Goal: Information Seeking & Learning: Check status

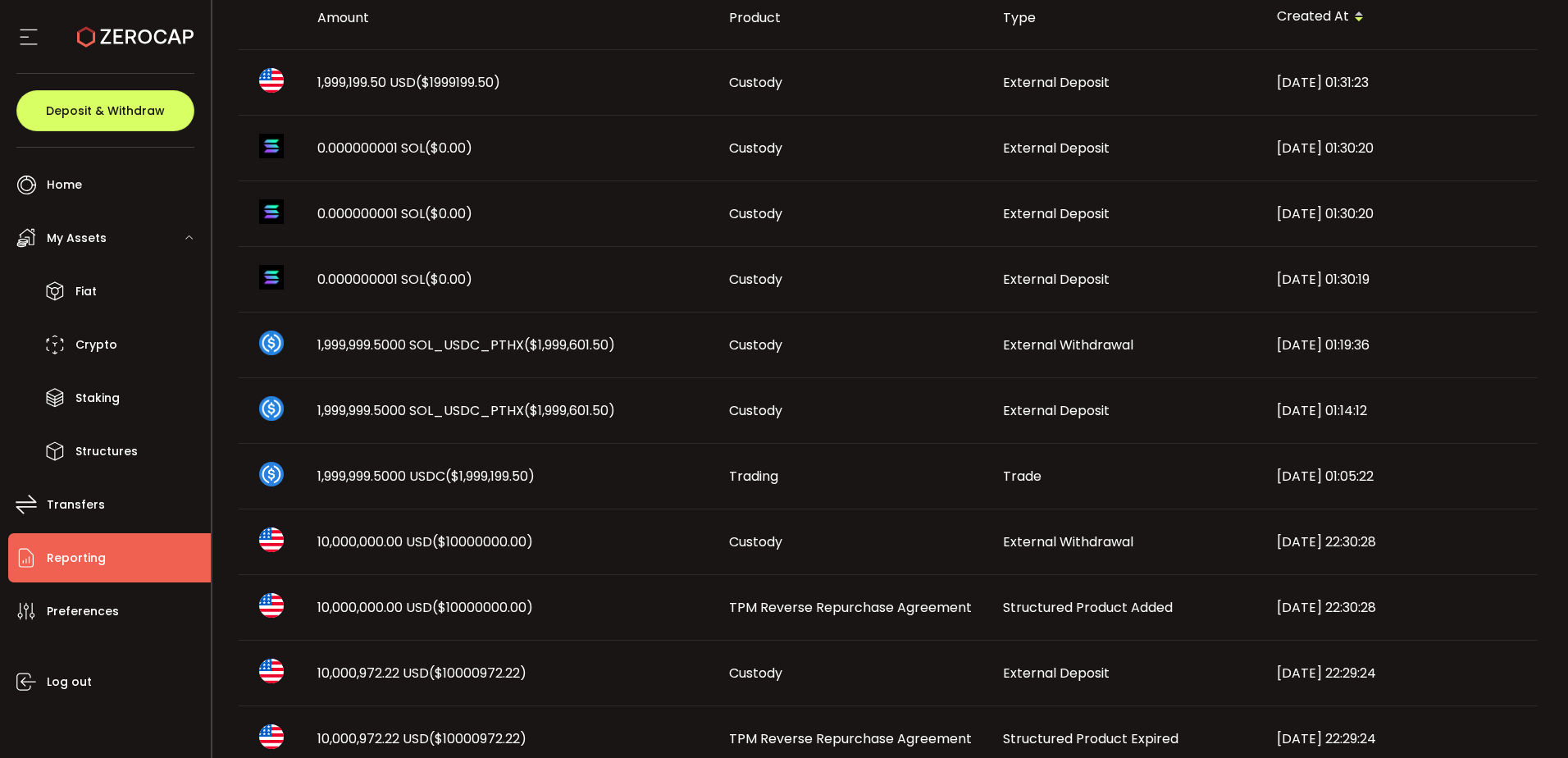
scroll to position [246, 0]
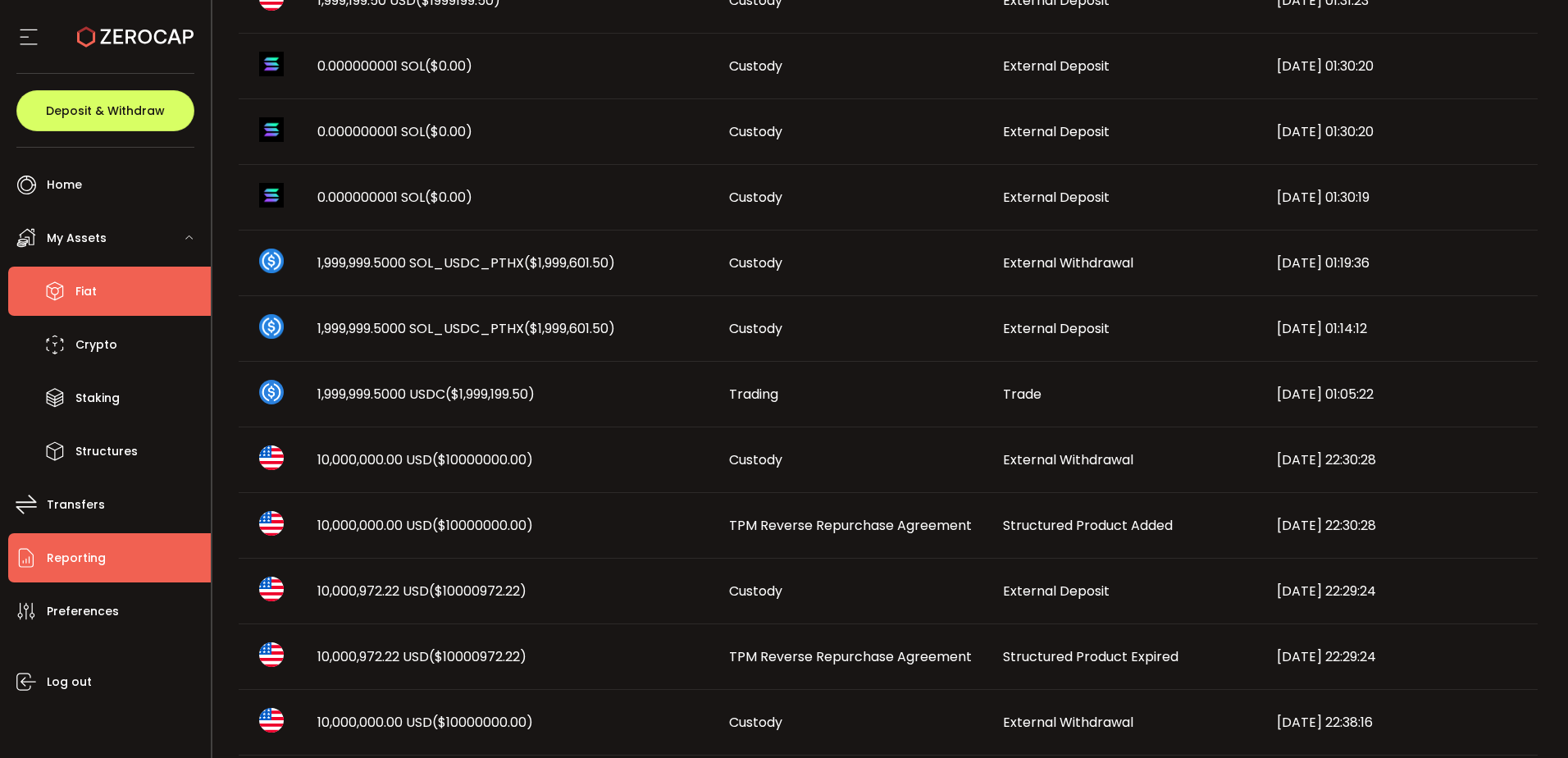
click at [104, 296] on li "Fiat" at bounding box center [109, 291] width 203 height 49
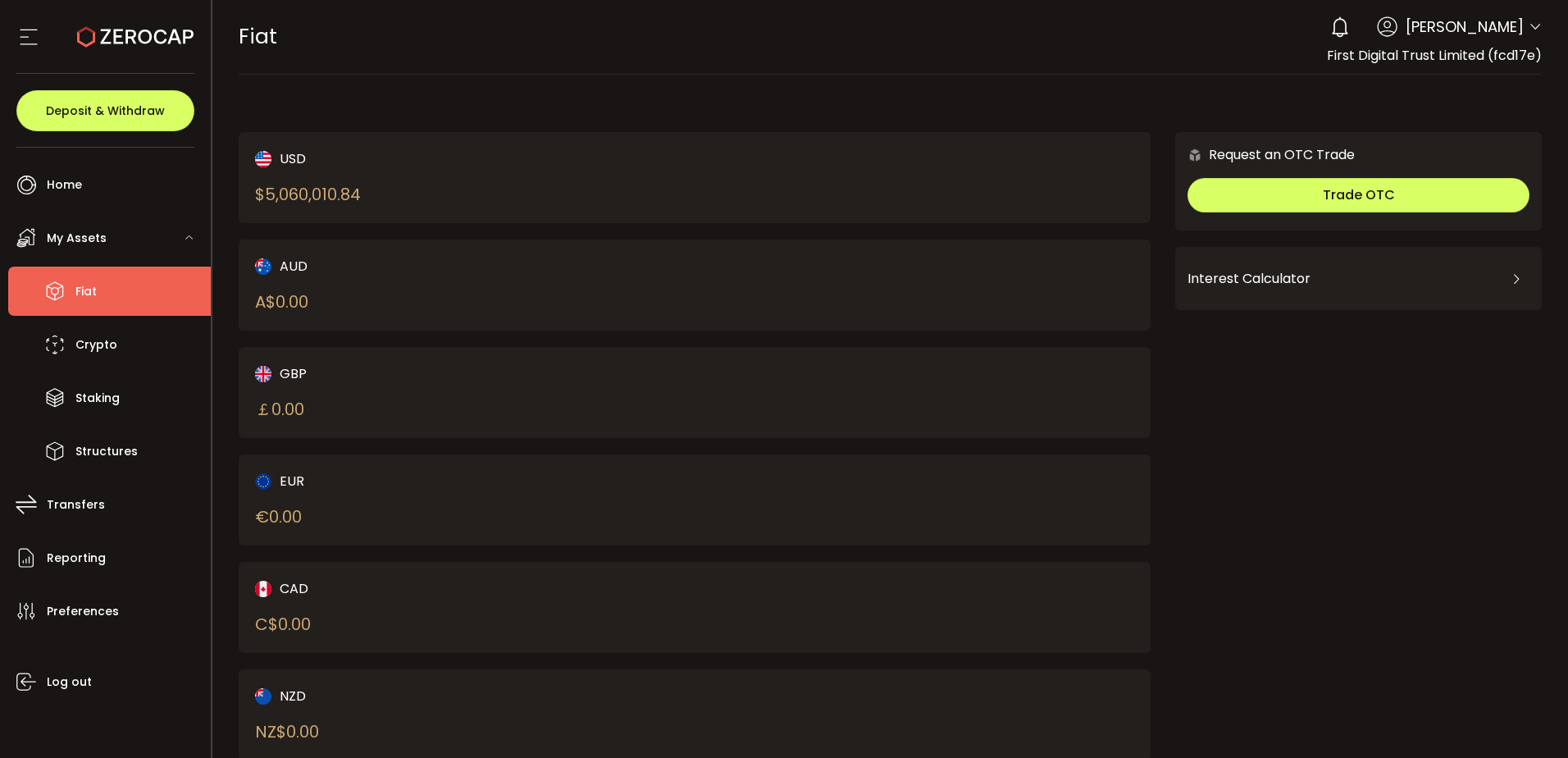
click at [360, 201] on div "$ 5,060,010.84" at bounding box center [308, 194] width 106 height 24
click at [444, 171] on div "USD $ 5,060,010.84" at bounding box center [452, 177] width 396 height 58
click at [92, 354] on span "Crypto" at bounding box center [96, 344] width 42 height 23
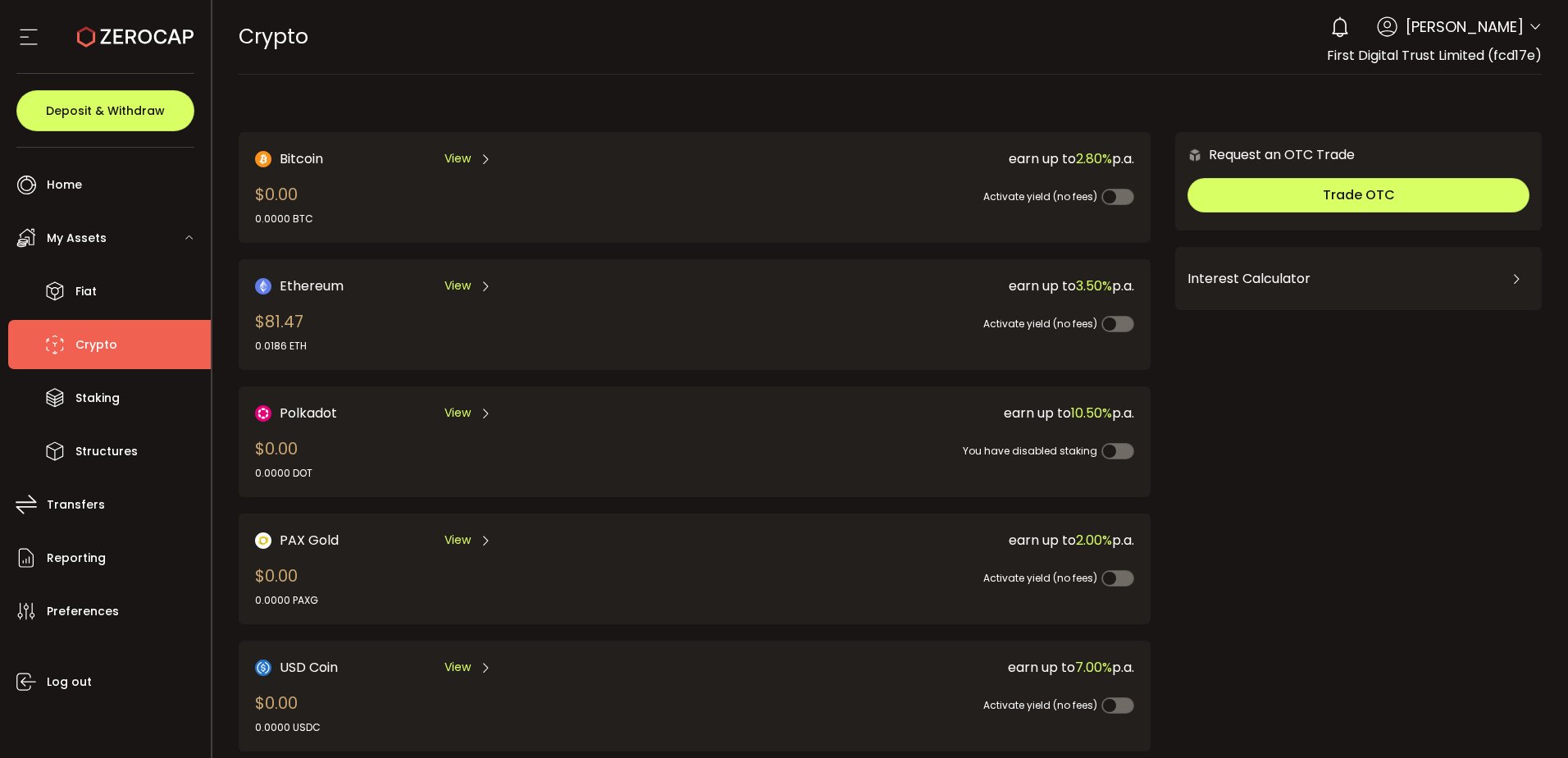
click at [129, 230] on div "My Assets" at bounding box center [109, 237] width 203 height 49
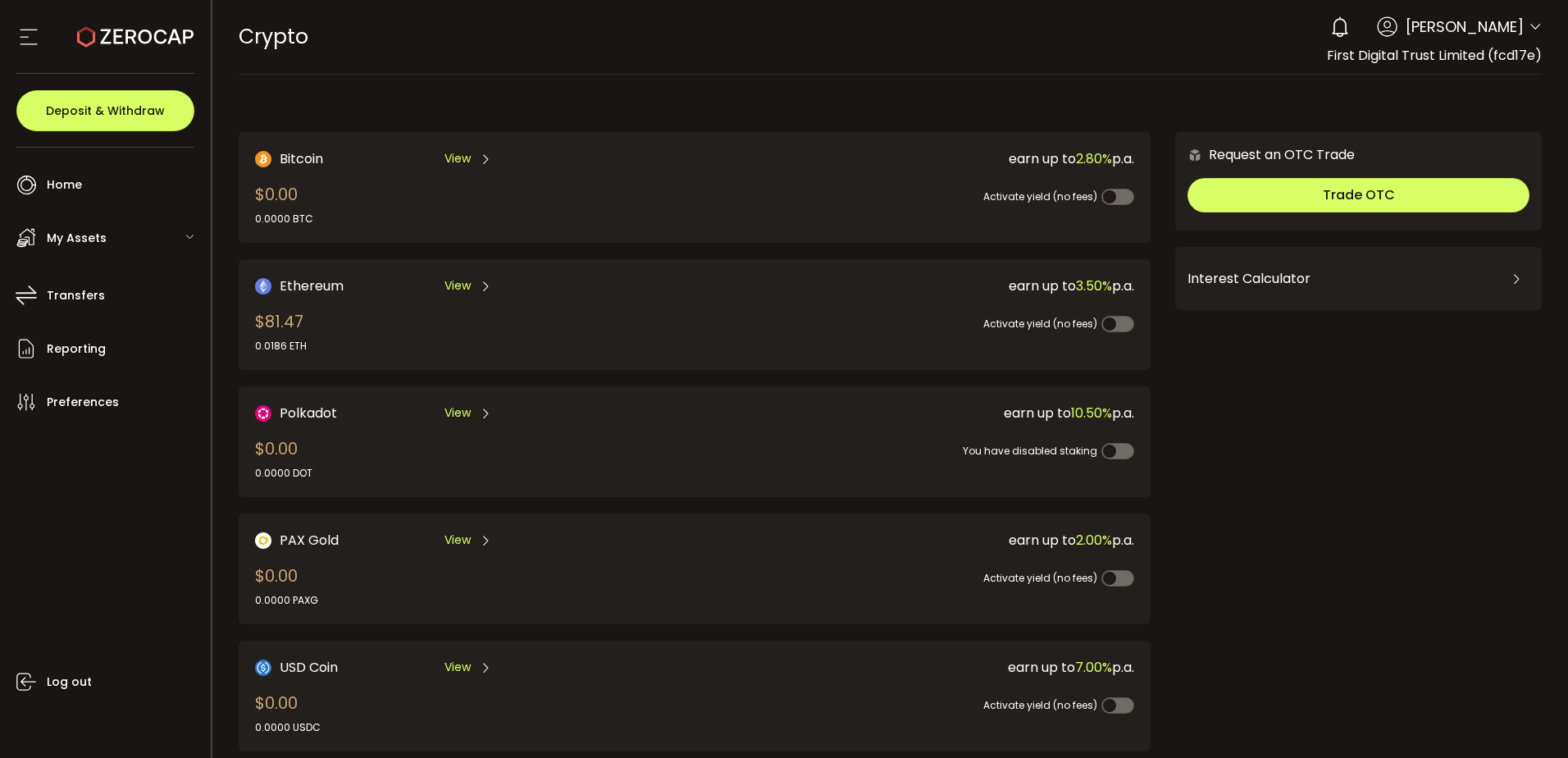
click at [129, 230] on div "My Assets" at bounding box center [109, 237] width 203 height 49
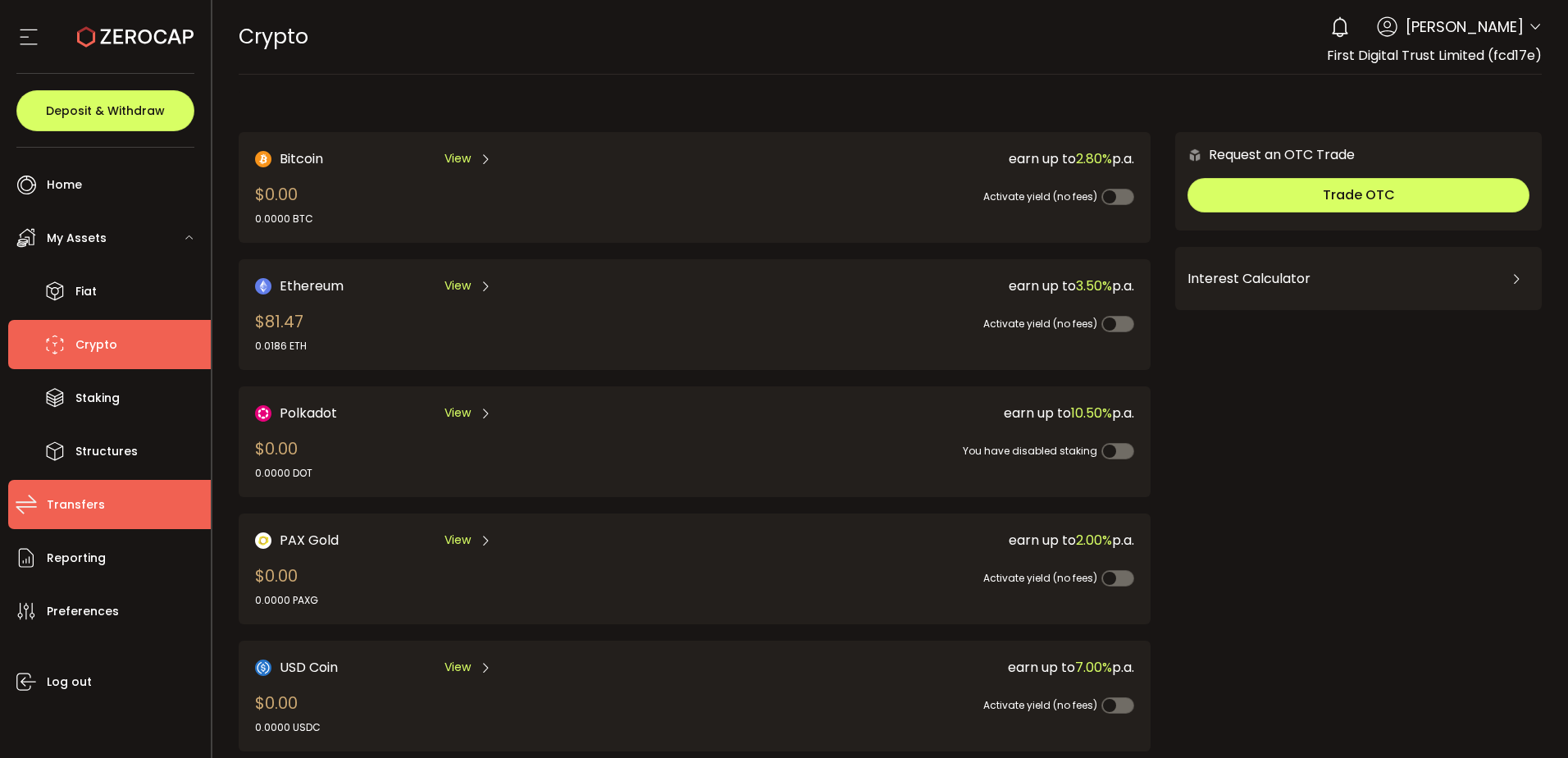
click at [70, 517] on li "Transfers" at bounding box center [109, 504] width 203 height 49
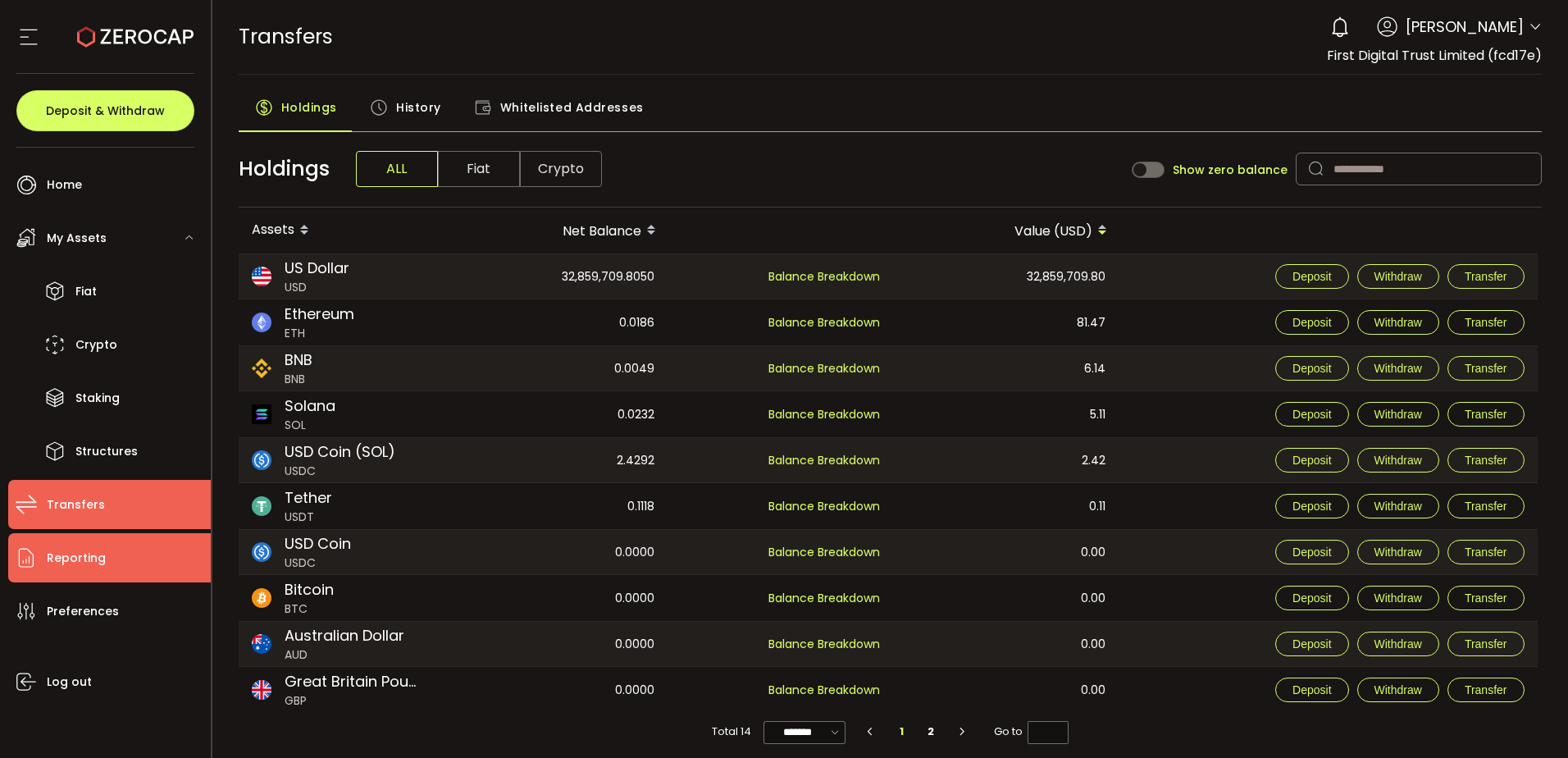
click at [69, 557] on span "Reporting" at bounding box center [76, 557] width 59 height 23
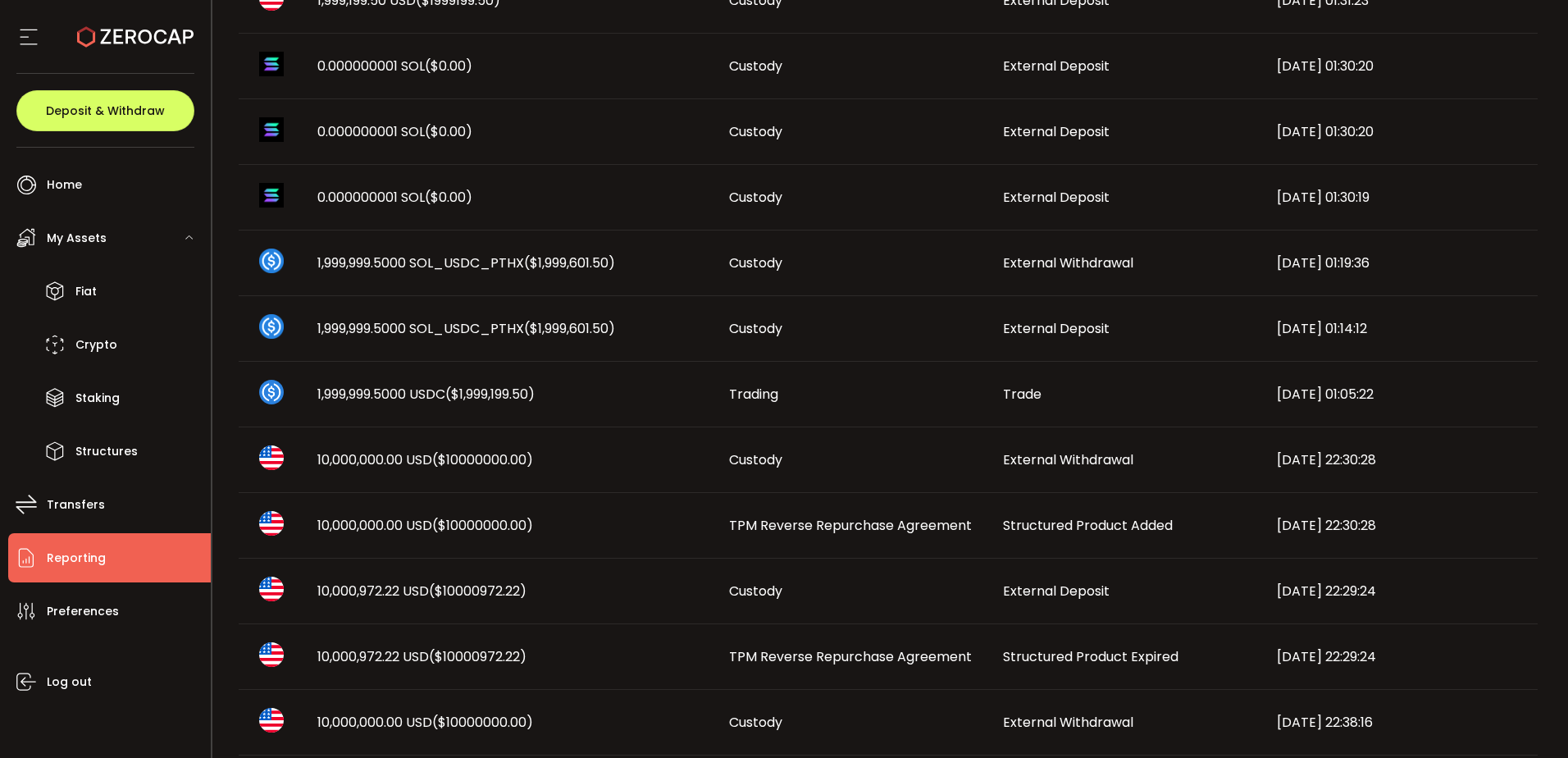
scroll to position [328, 0]
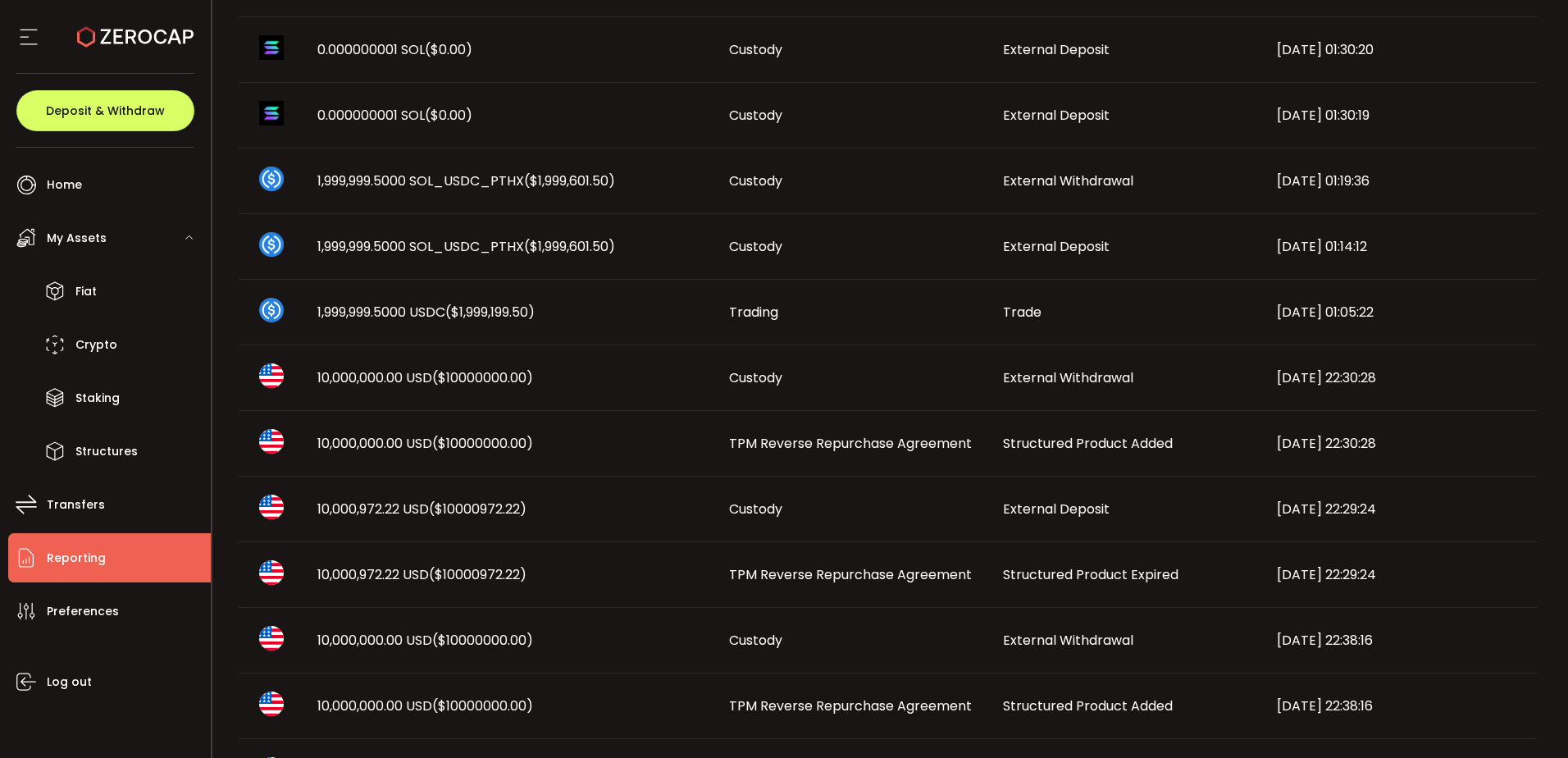
click at [837, 513] on div "Custody" at bounding box center [852, 509] width 274 height 19
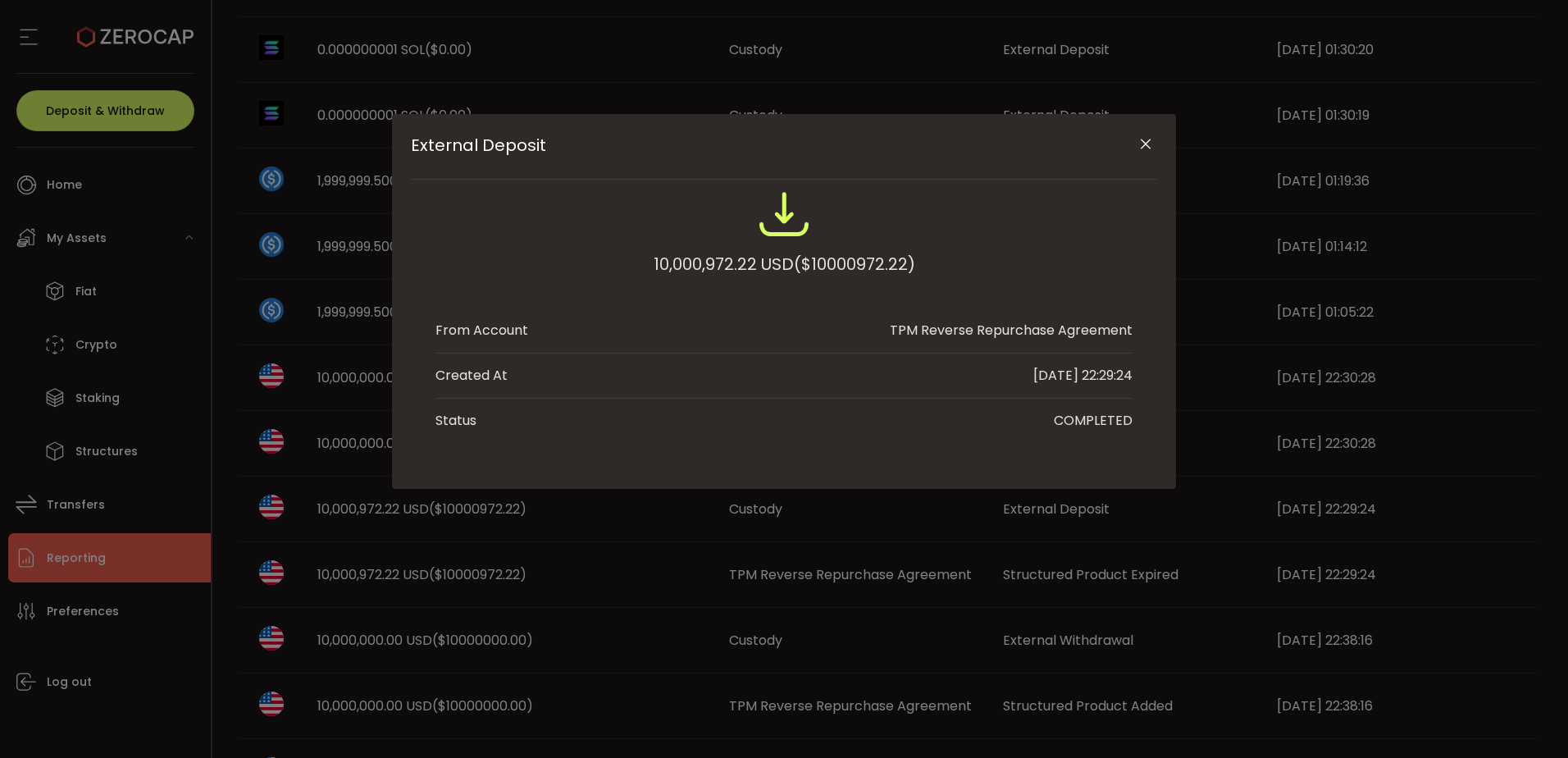
click at [1144, 159] on div "External Deposit" at bounding box center [783, 147] width 746 height 66
click at [1144, 153] on button "Close" at bounding box center [1144, 145] width 29 height 29
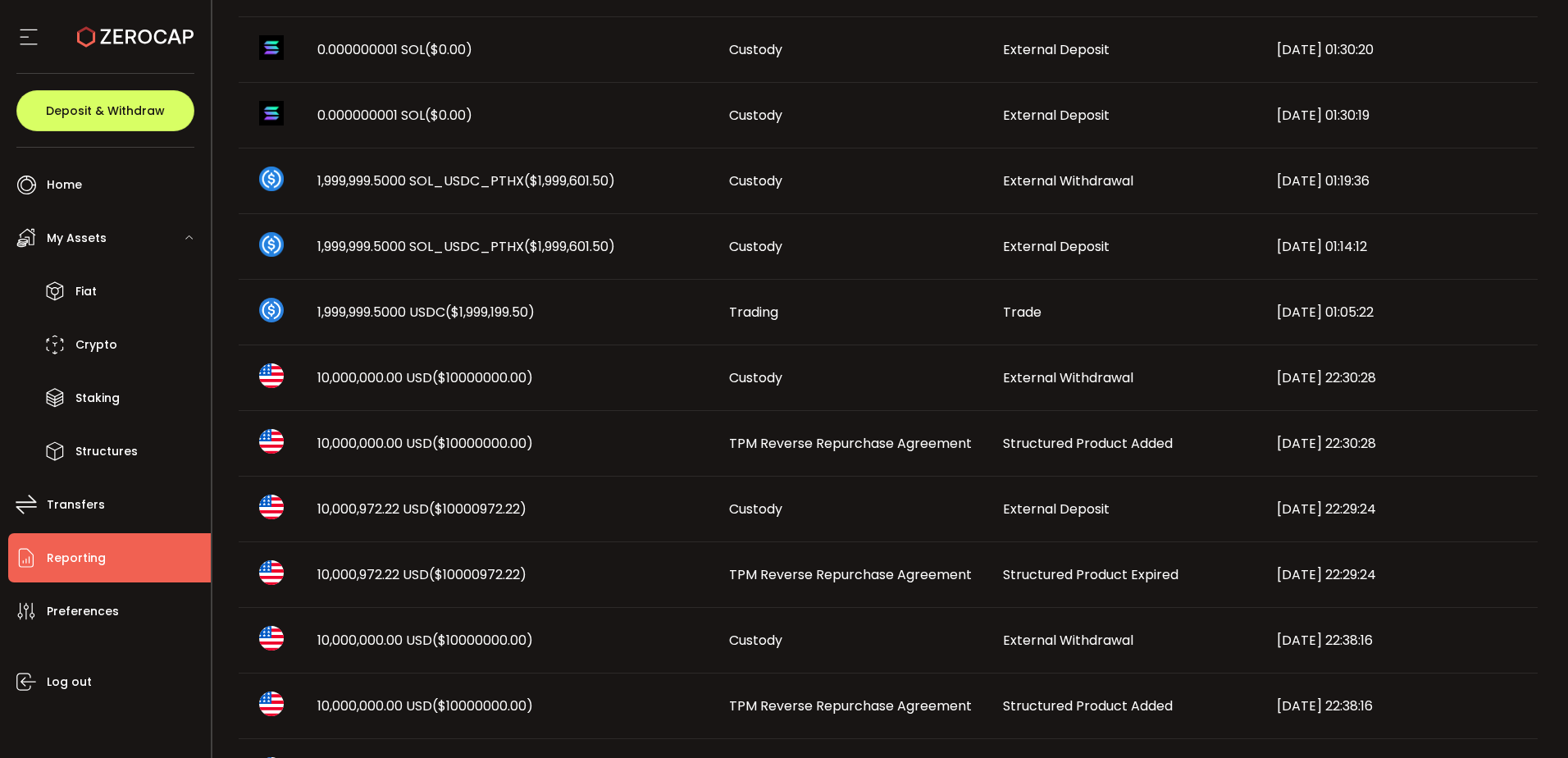
click at [884, 496] on td "Custody" at bounding box center [852, 509] width 274 height 66
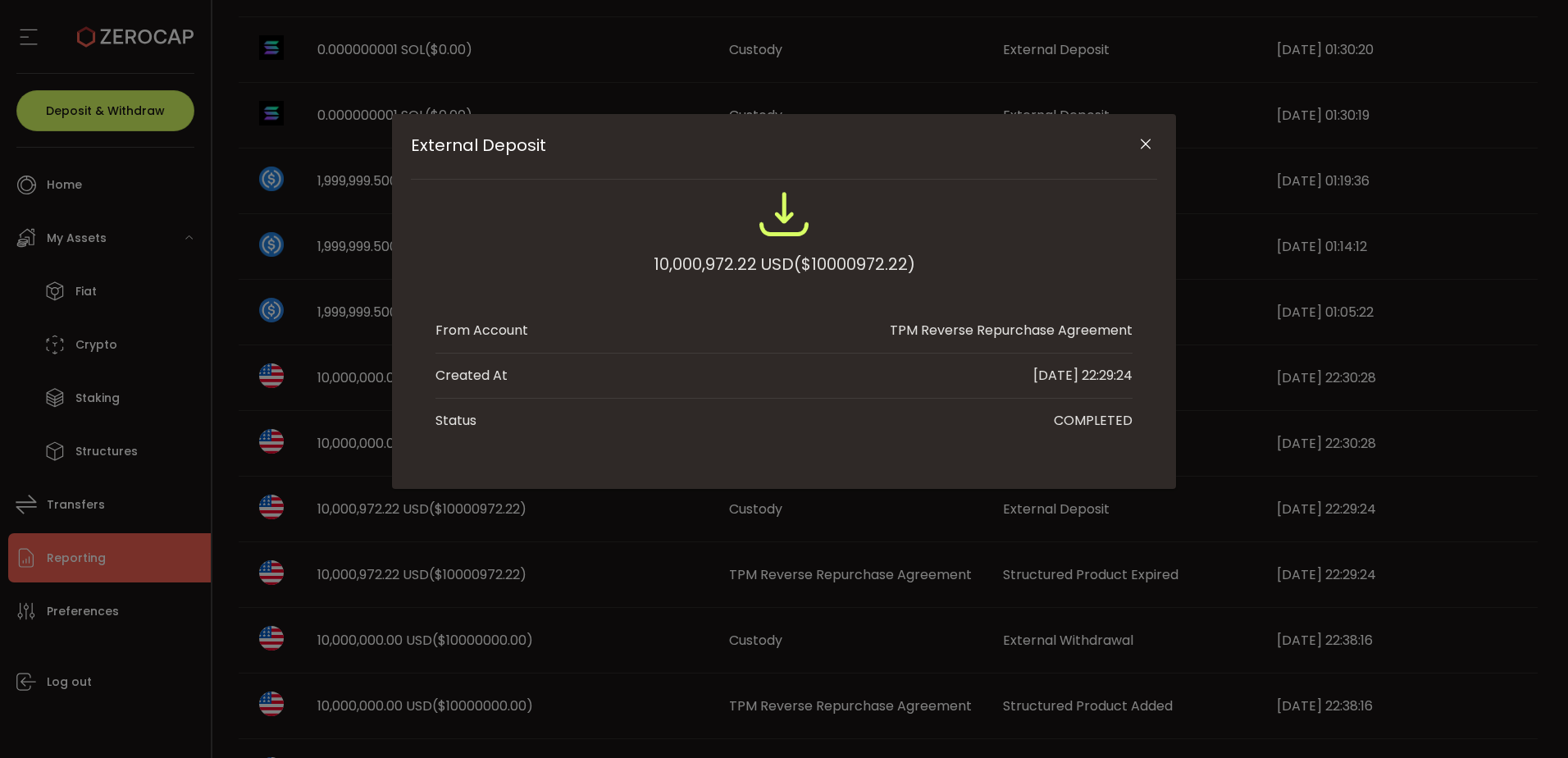
click at [1146, 146] on icon "Close" at bounding box center [1145, 144] width 16 height 16
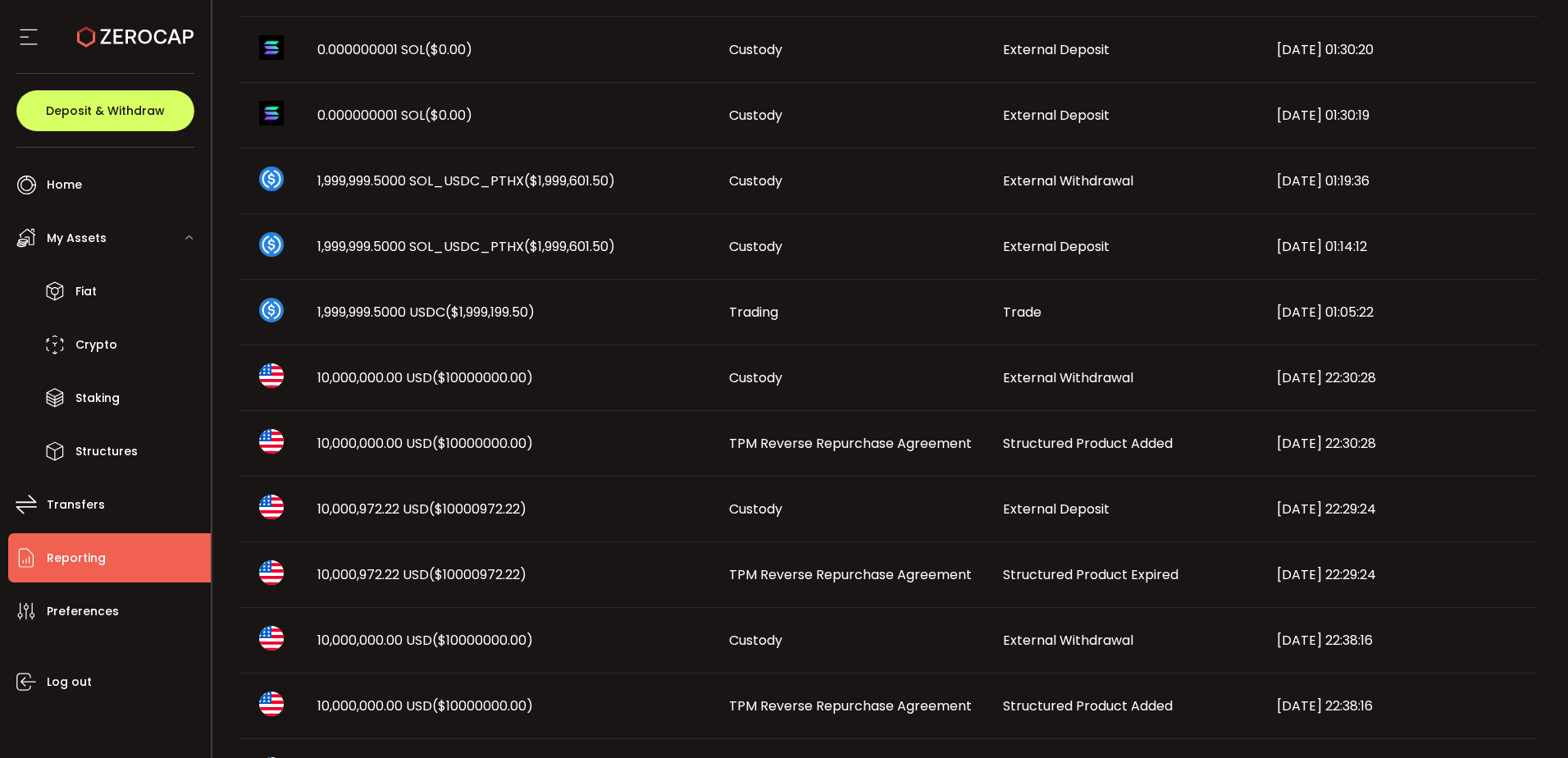
click at [801, 437] on span "TPM Reverse Repurchase Agreement" at bounding box center [851, 444] width 243 height 19
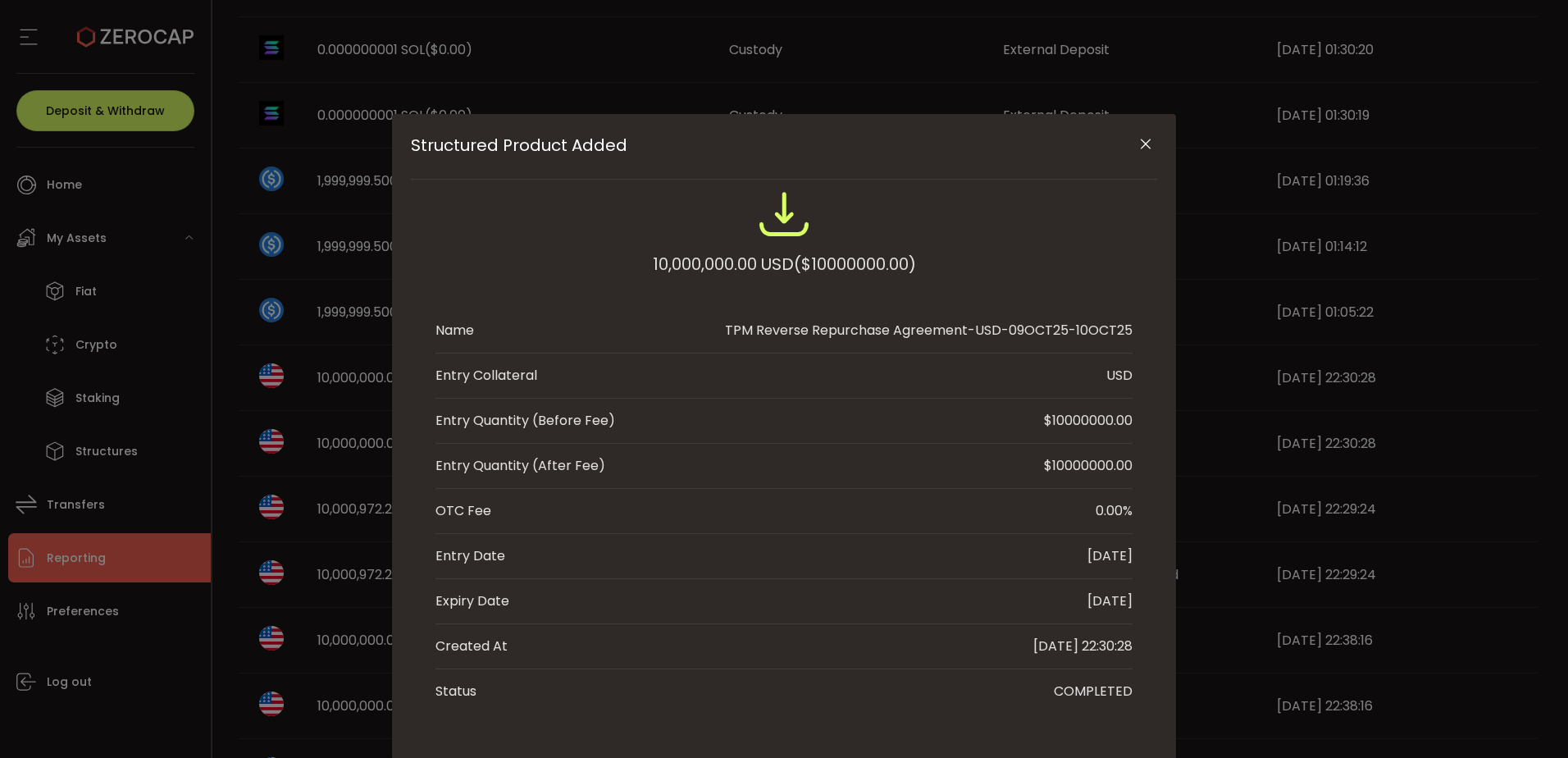
scroll to position [42, 0]
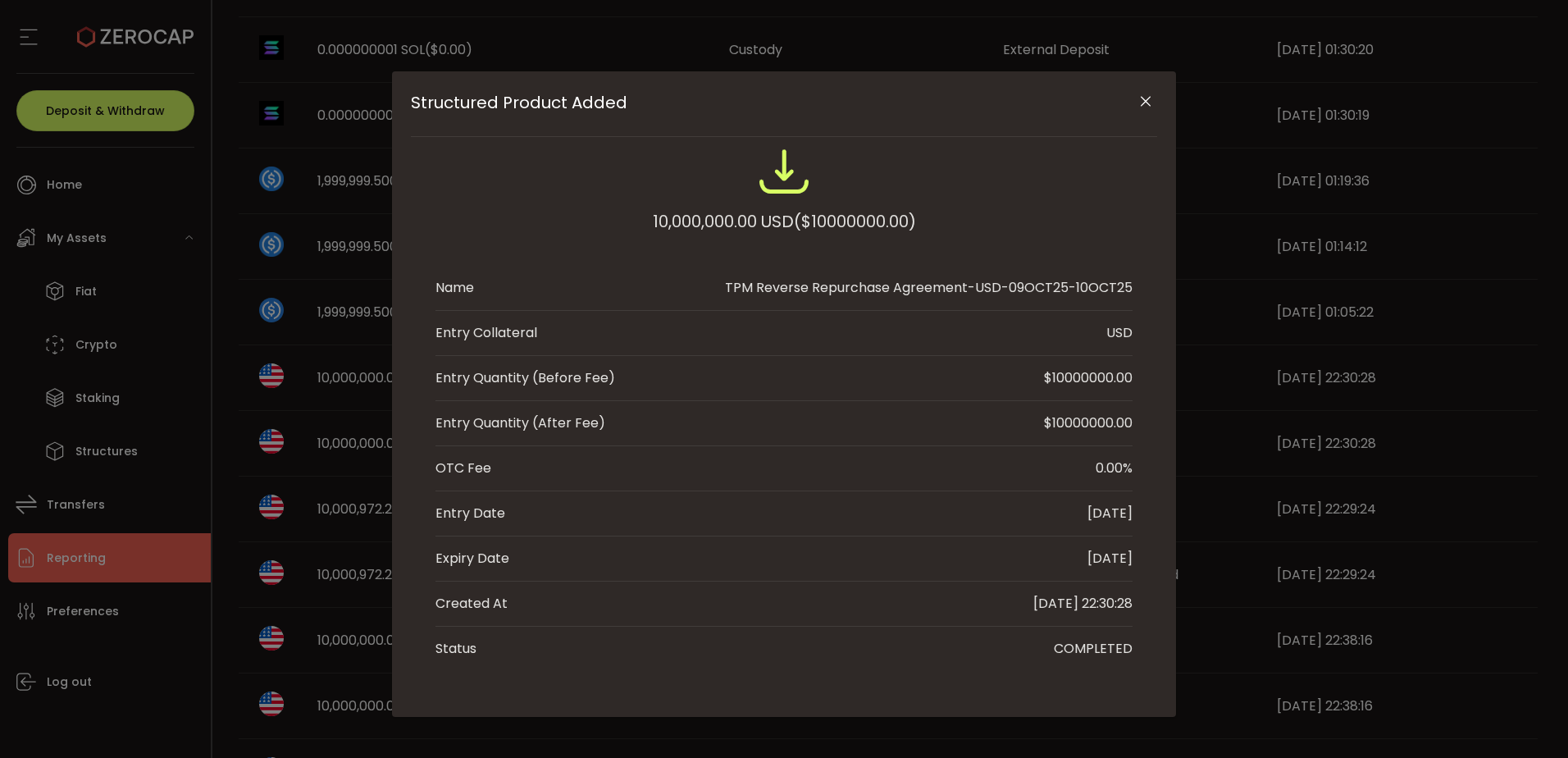
click at [1137, 105] on icon "Close" at bounding box center [1145, 101] width 16 height 16
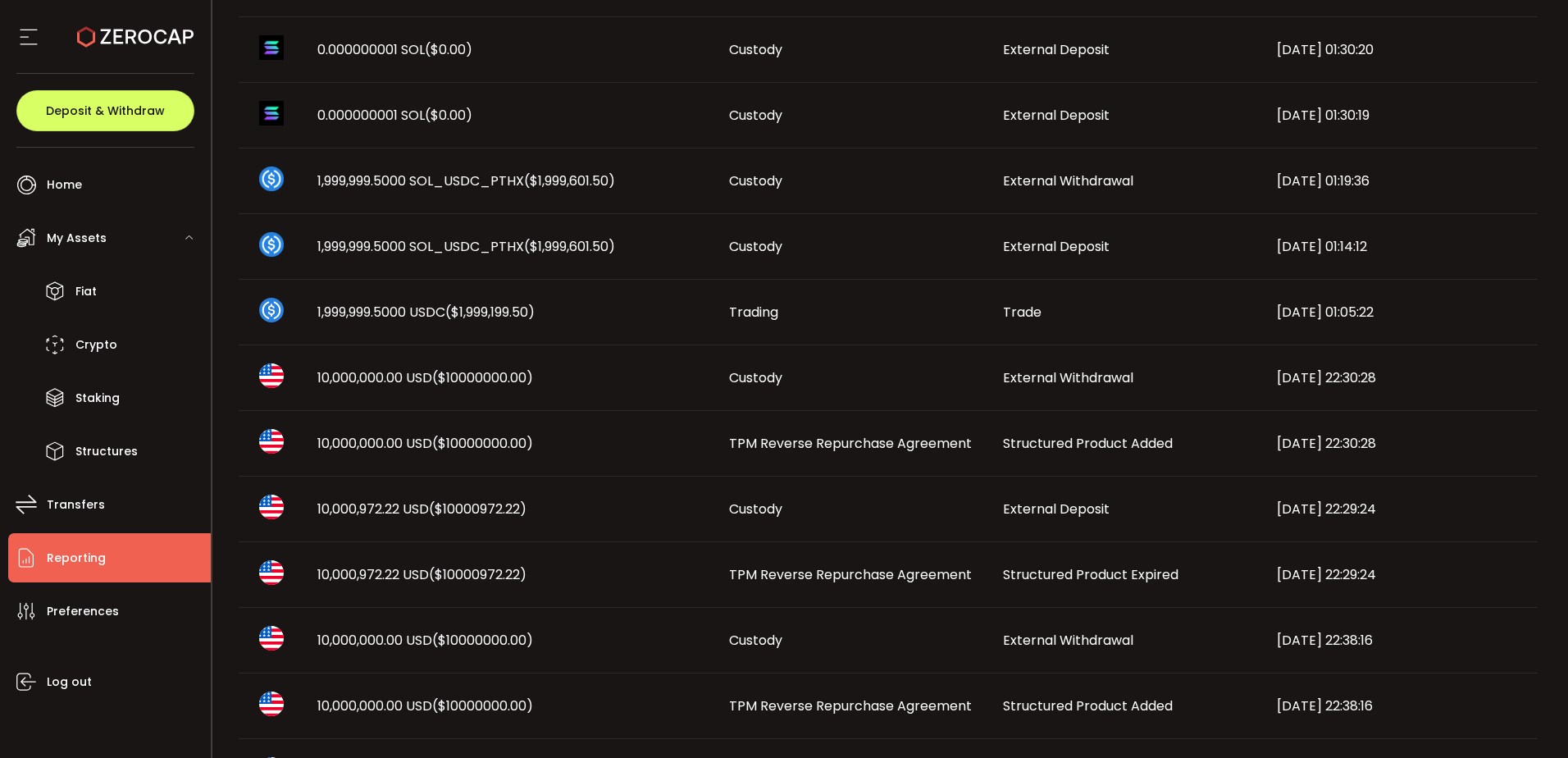
click at [692, 396] on td "10,000,000.00 USD ($10000000.00)" at bounding box center [509, 379] width 411 height 66
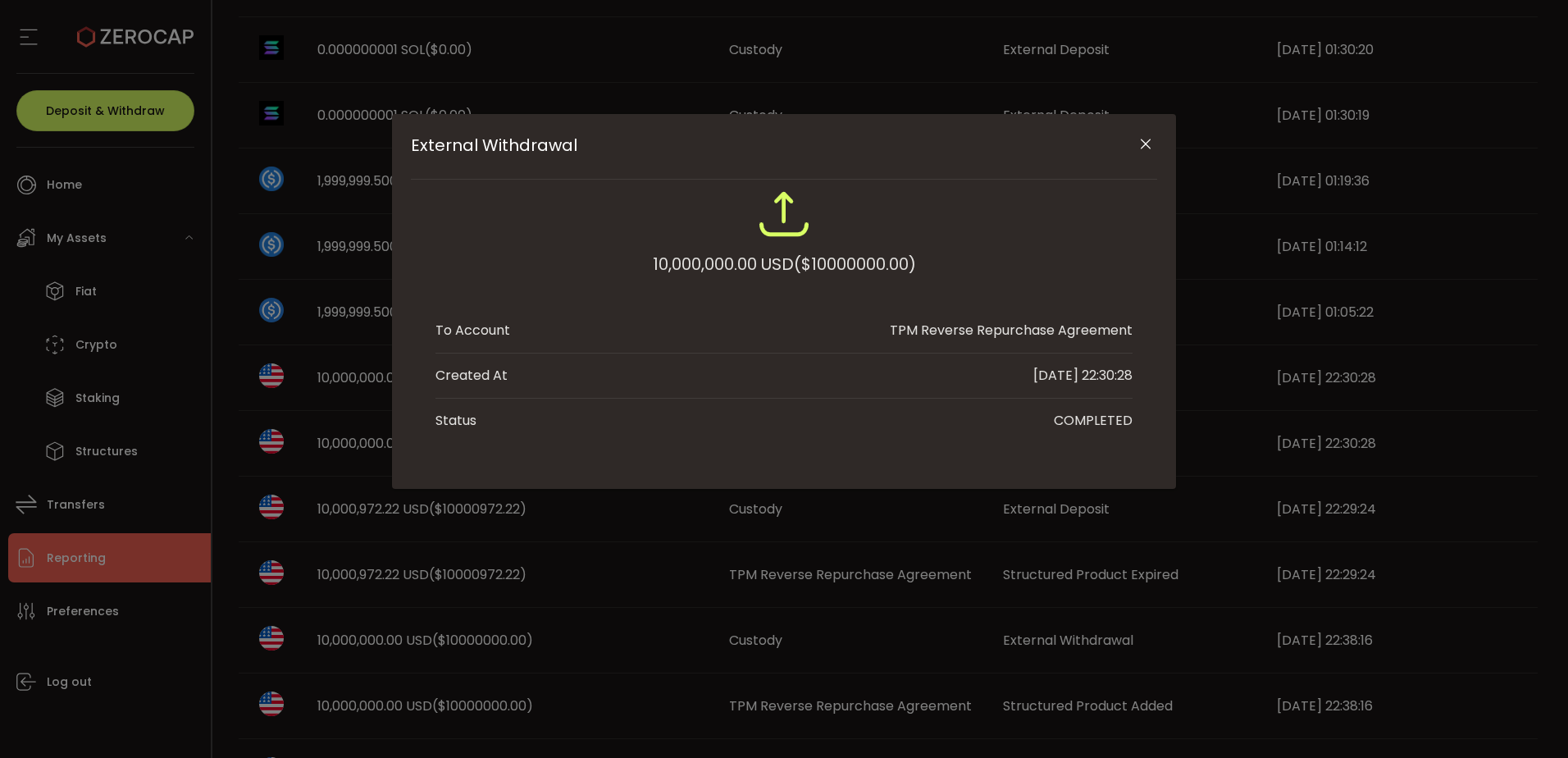
click at [1136, 145] on button "Close" at bounding box center [1144, 145] width 29 height 29
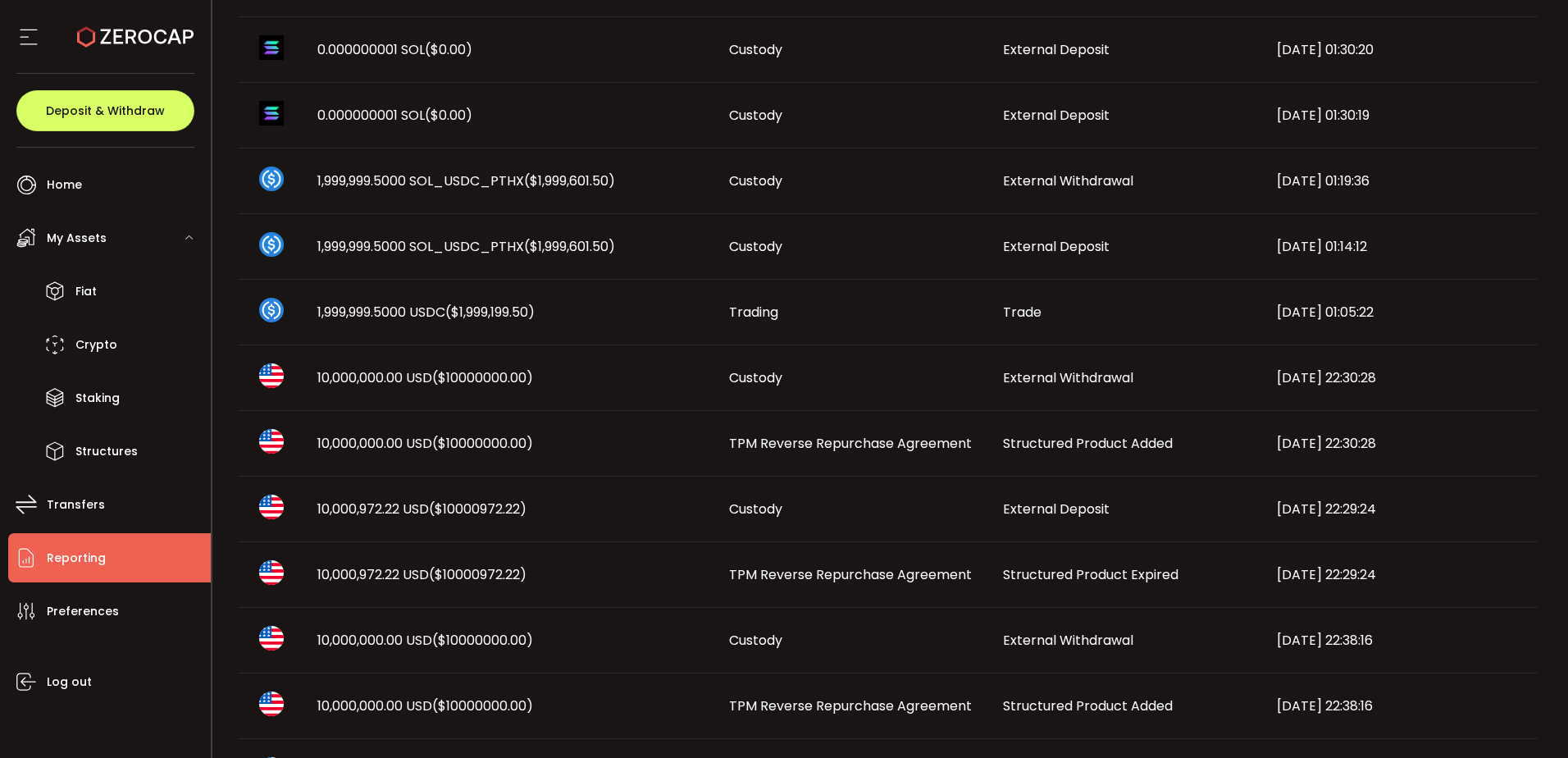
click at [842, 505] on div "Custody" at bounding box center [852, 509] width 274 height 19
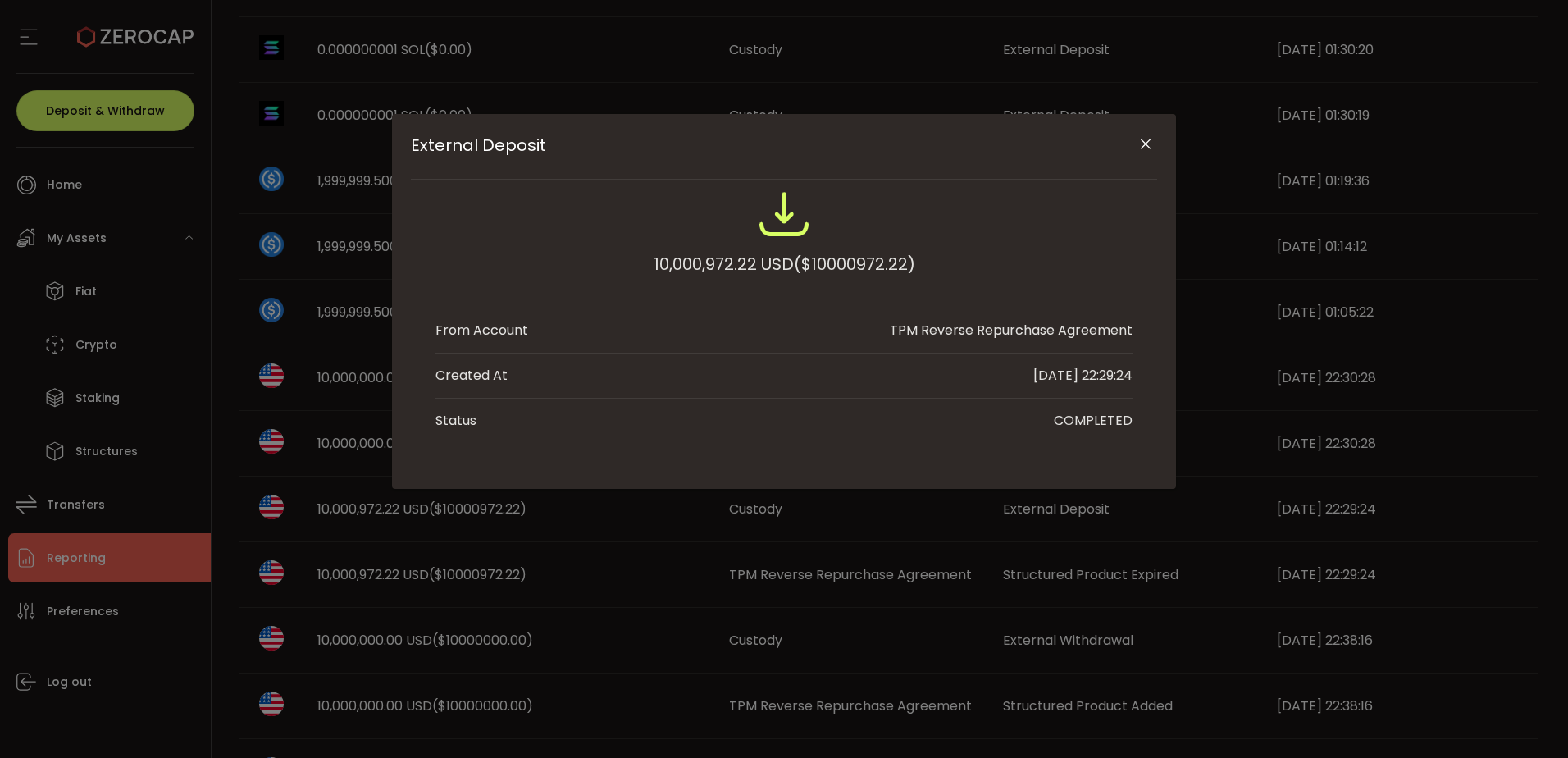
click at [867, 335] on li "From Account TPM Reverse Repurchase Agreement" at bounding box center [784, 331] width 697 height 45
click at [910, 331] on div "TPM Reverse Repurchase Agreement" at bounding box center [1011, 330] width 243 height 20
click at [450, 350] on li "From Account TPM Reverse Repurchase Agreement" at bounding box center [784, 331] width 697 height 45
click at [596, 547] on div "External Deposit 10,000,972.22 USD ($10000972.22) From Account TPM Reverse Repu…" at bounding box center [784, 379] width 1568 height 758
click at [809, 230] on img "External Deposit" at bounding box center [784, 214] width 53 height 53
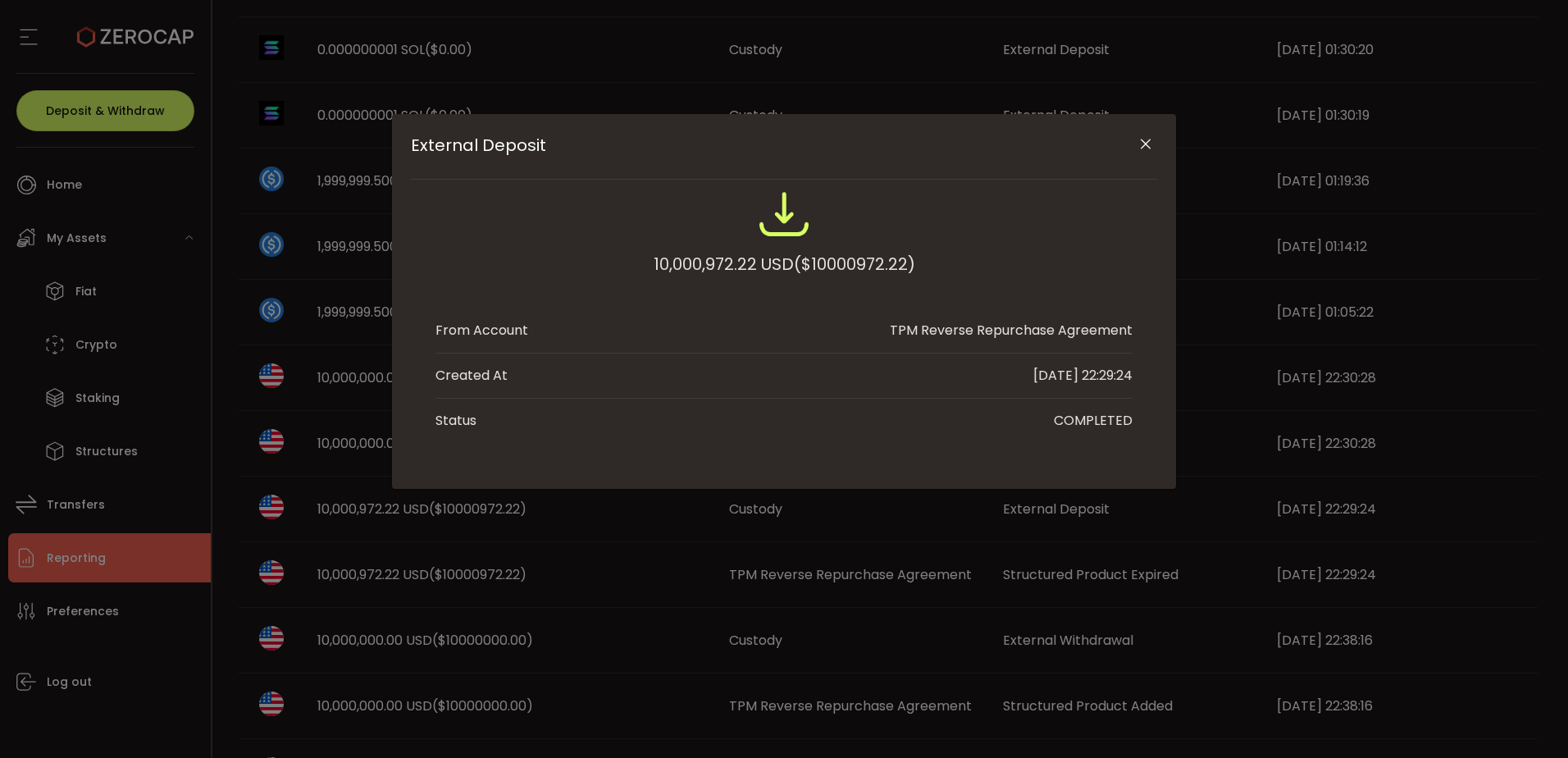
click at [932, 300] on div "10,000,972.22 USD ($10000972.22) From Account TPM Reverse Repurchase Agreement …" at bounding box center [784, 315] width 697 height 255
click at [1149, 139] on icon "Close" at bounding box center [1145, 144] width 16 height 16
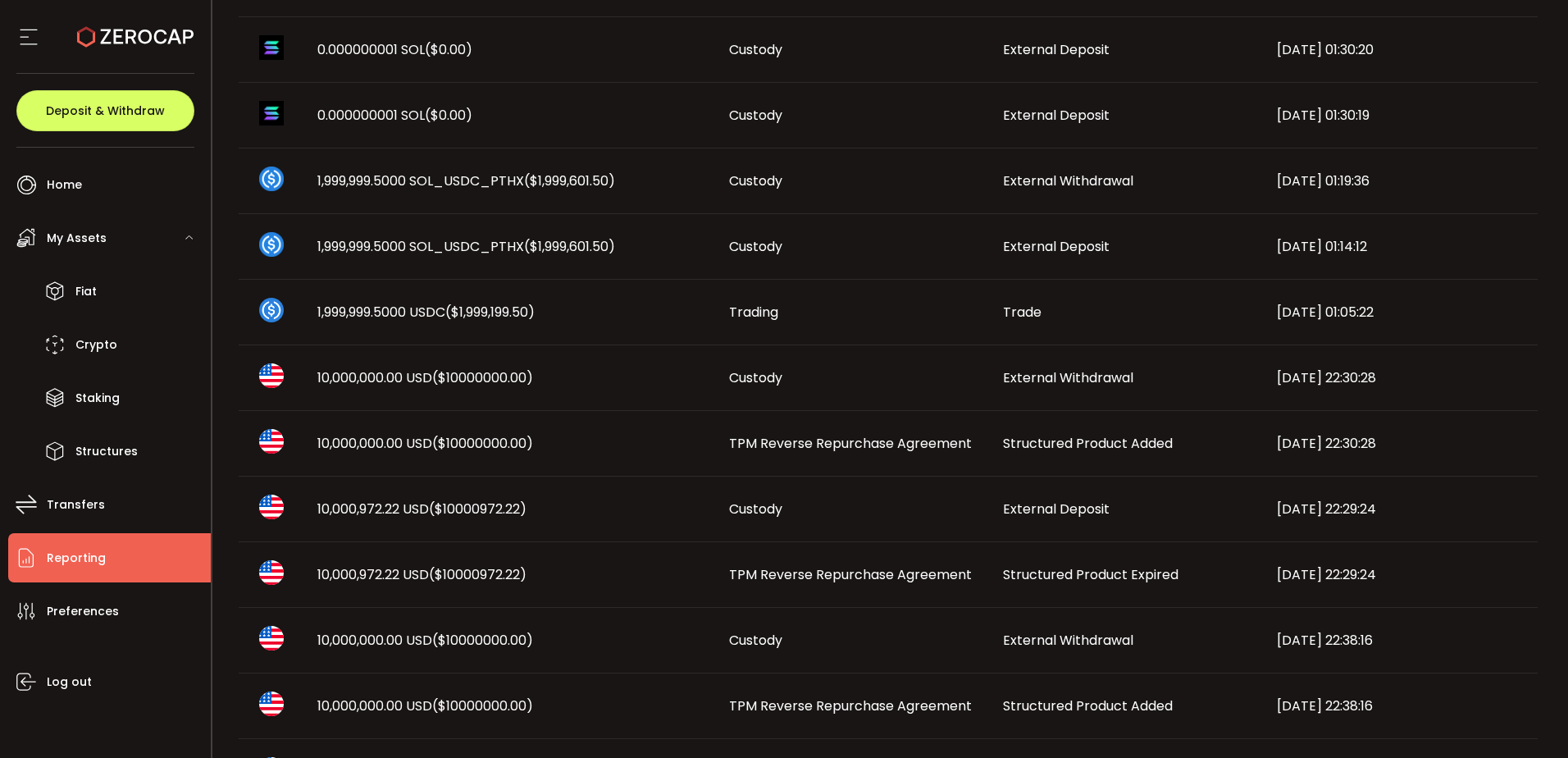
click at [1042, 566] on span "Structured Product Expired" at bounding box center [1091, 574] width 176 height 19
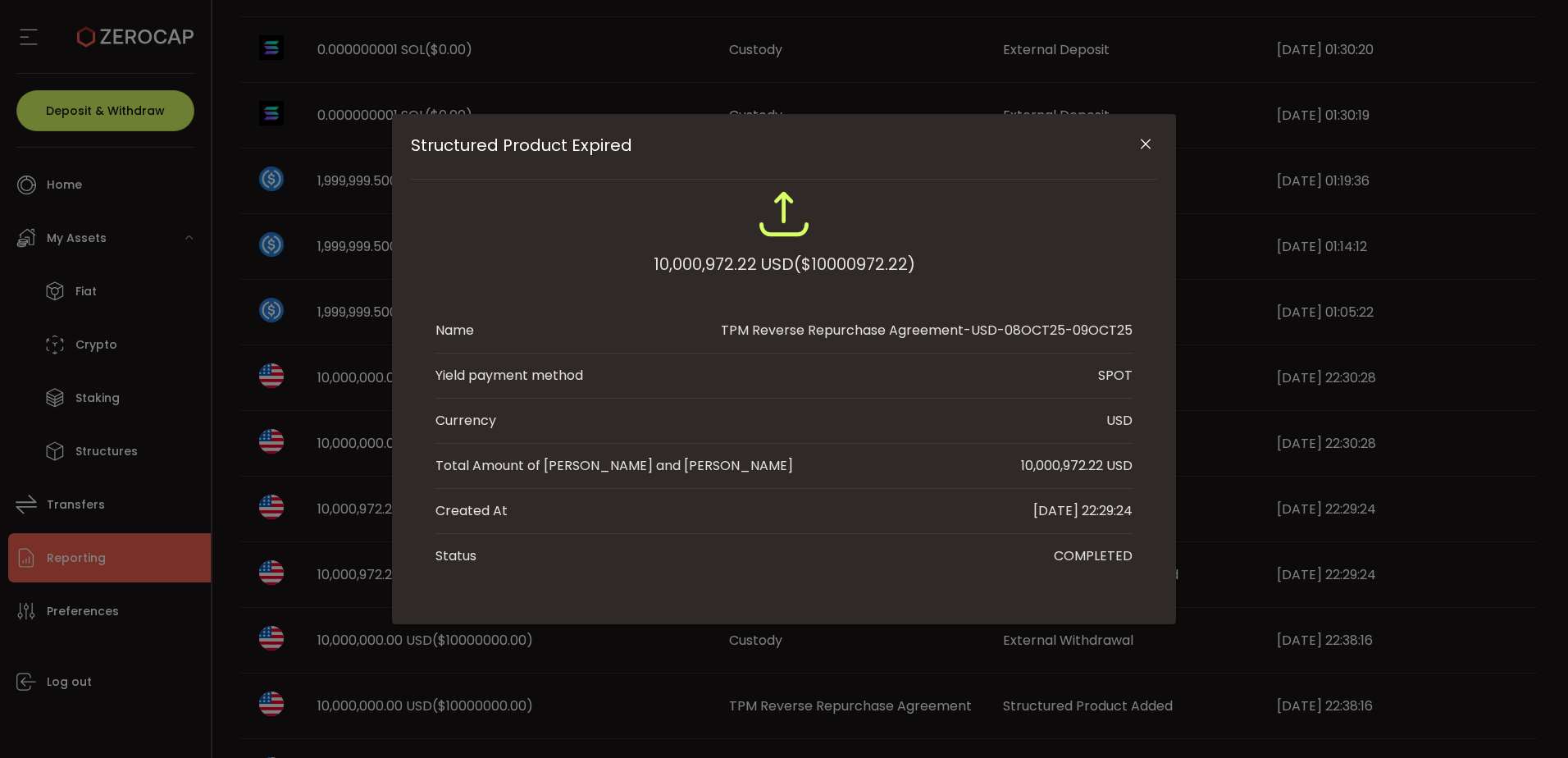
click at [992, 332] on div "TPM Reverse Repurchase Agreement-USD-08OCT25-09OCT25" at bounding box center [926, 330] width 411 height 20
click at [833, 256] on span "($10000972.22)" at bounding box center [854, 264] width 121 height 29
click at [1147, 142] on icon "Close" at bounding box center [1145, 144] width 16 height 16
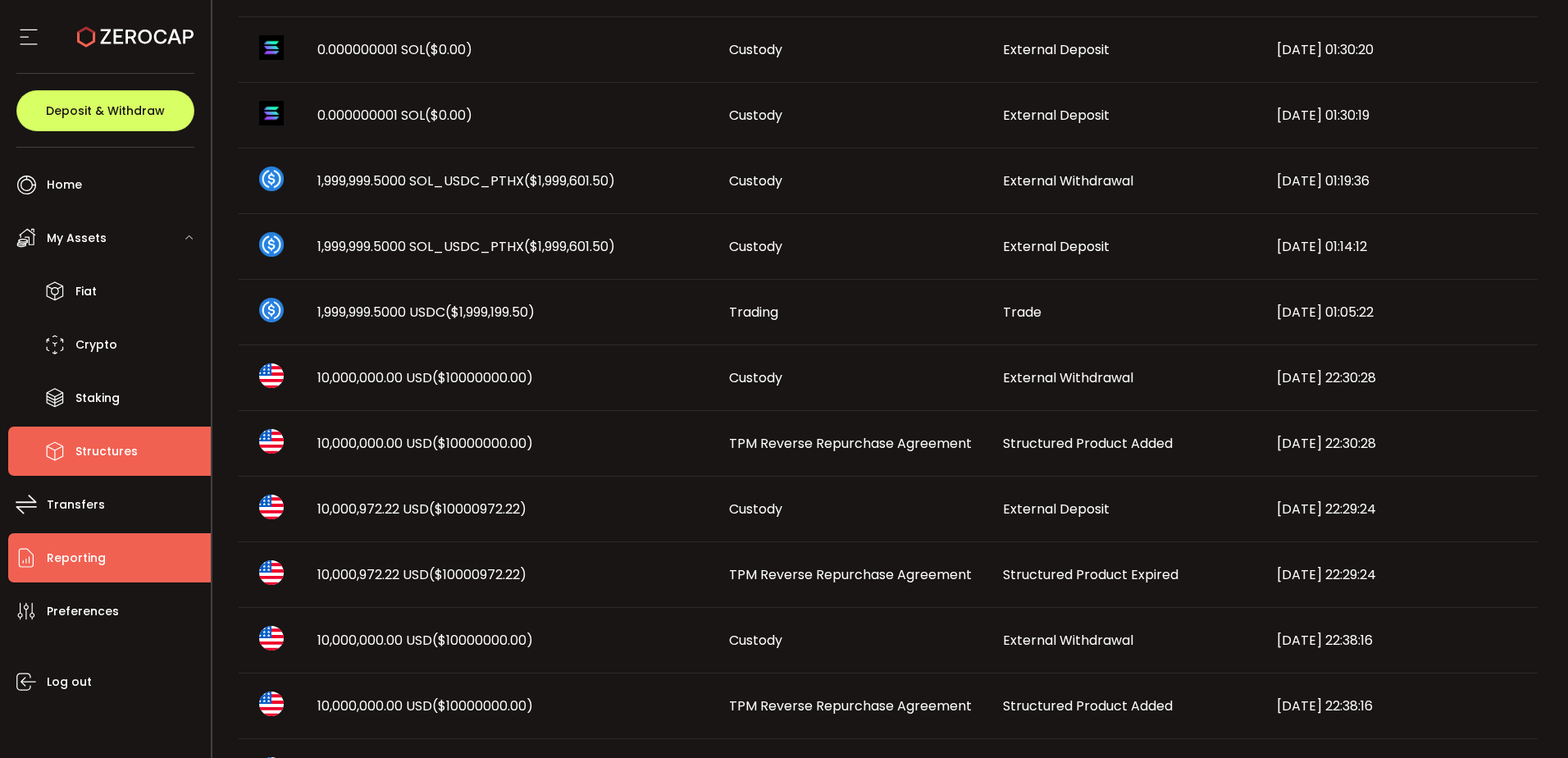
click at [123, 454] on span "Structures" at bounding box center [107, 450] width 62 height 23
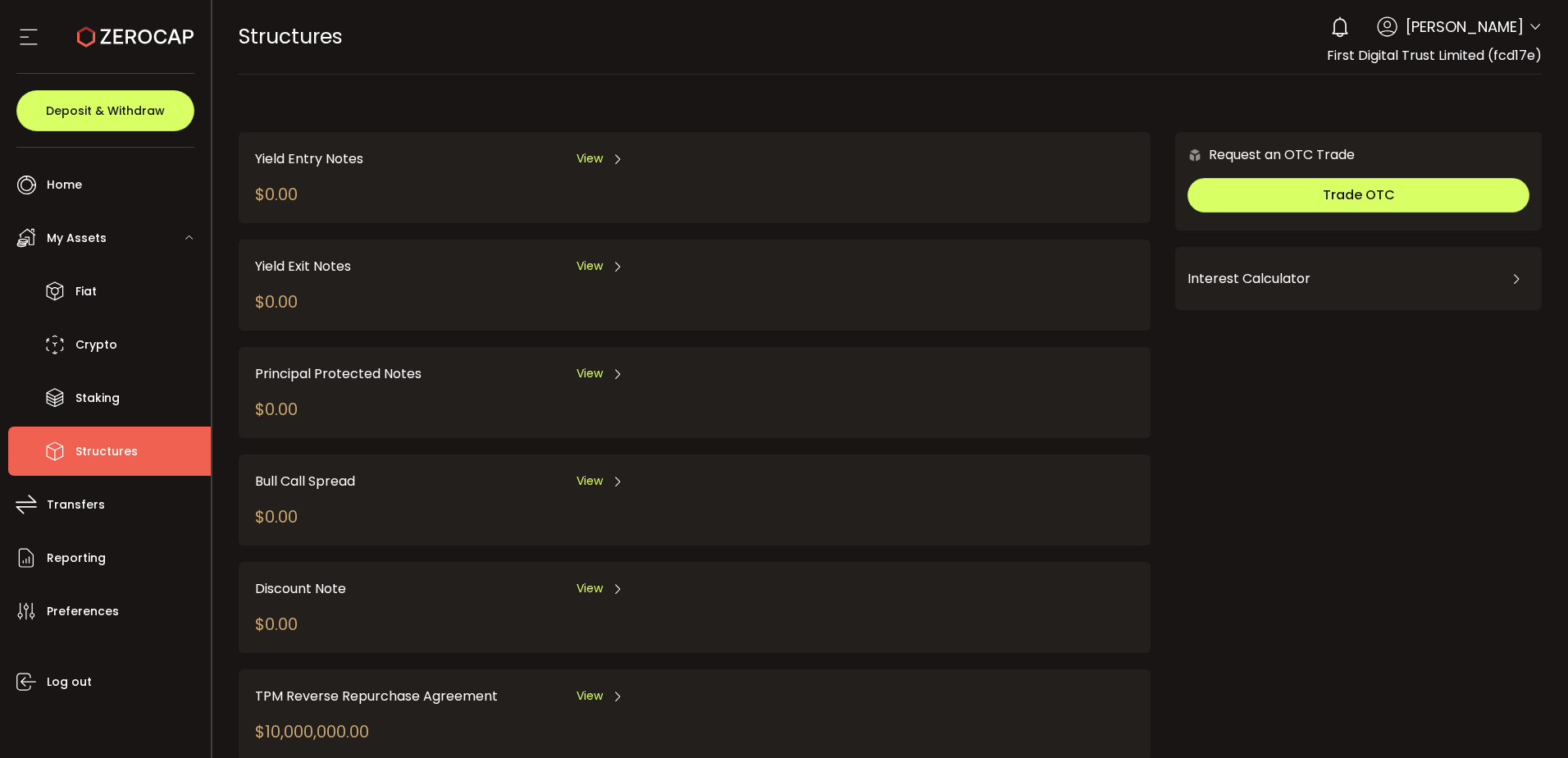
scroll to position [159, 0]
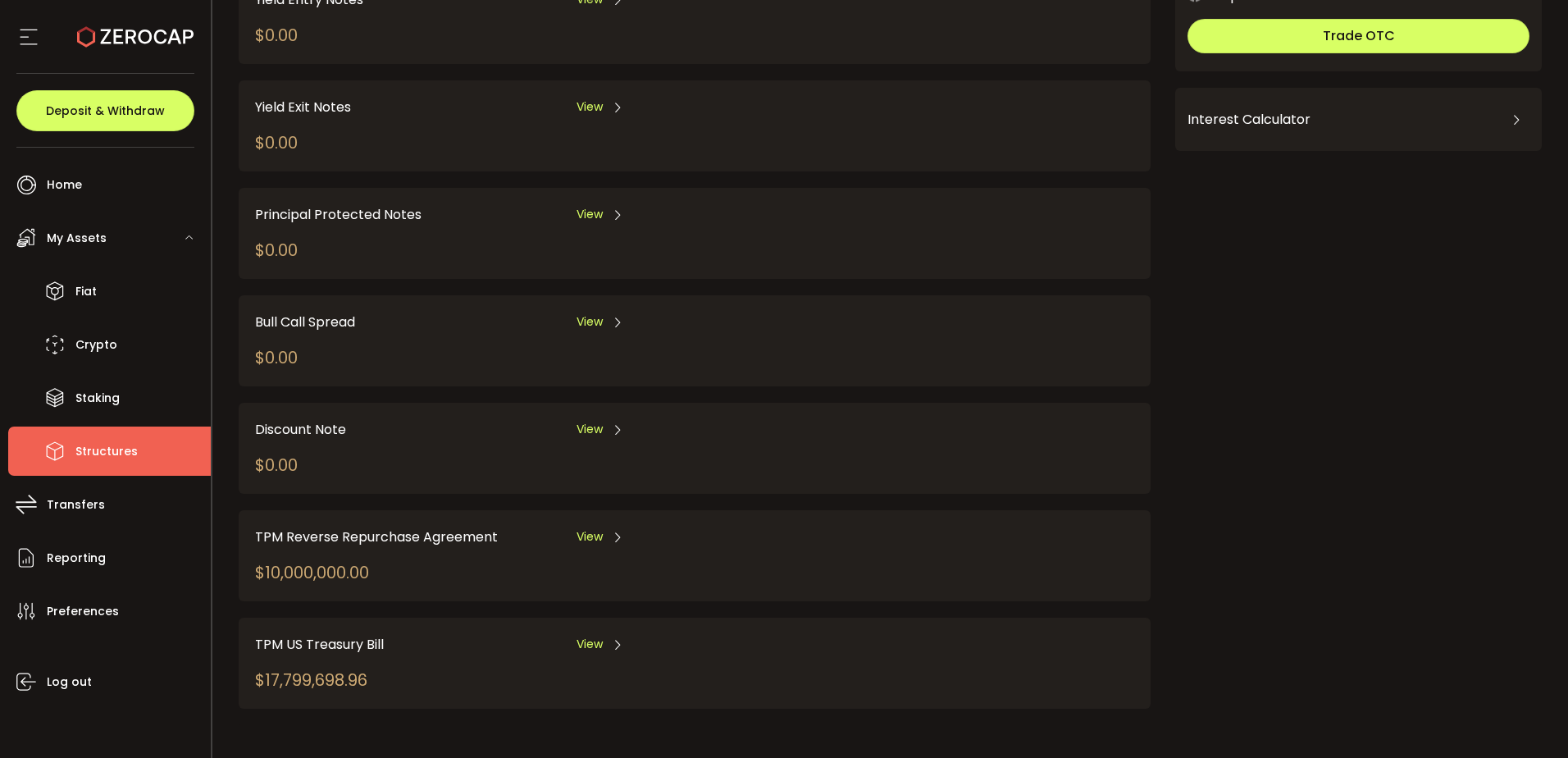
click at [591, 536] on span "View" at bounding box center [589, 537] width 26 height 17
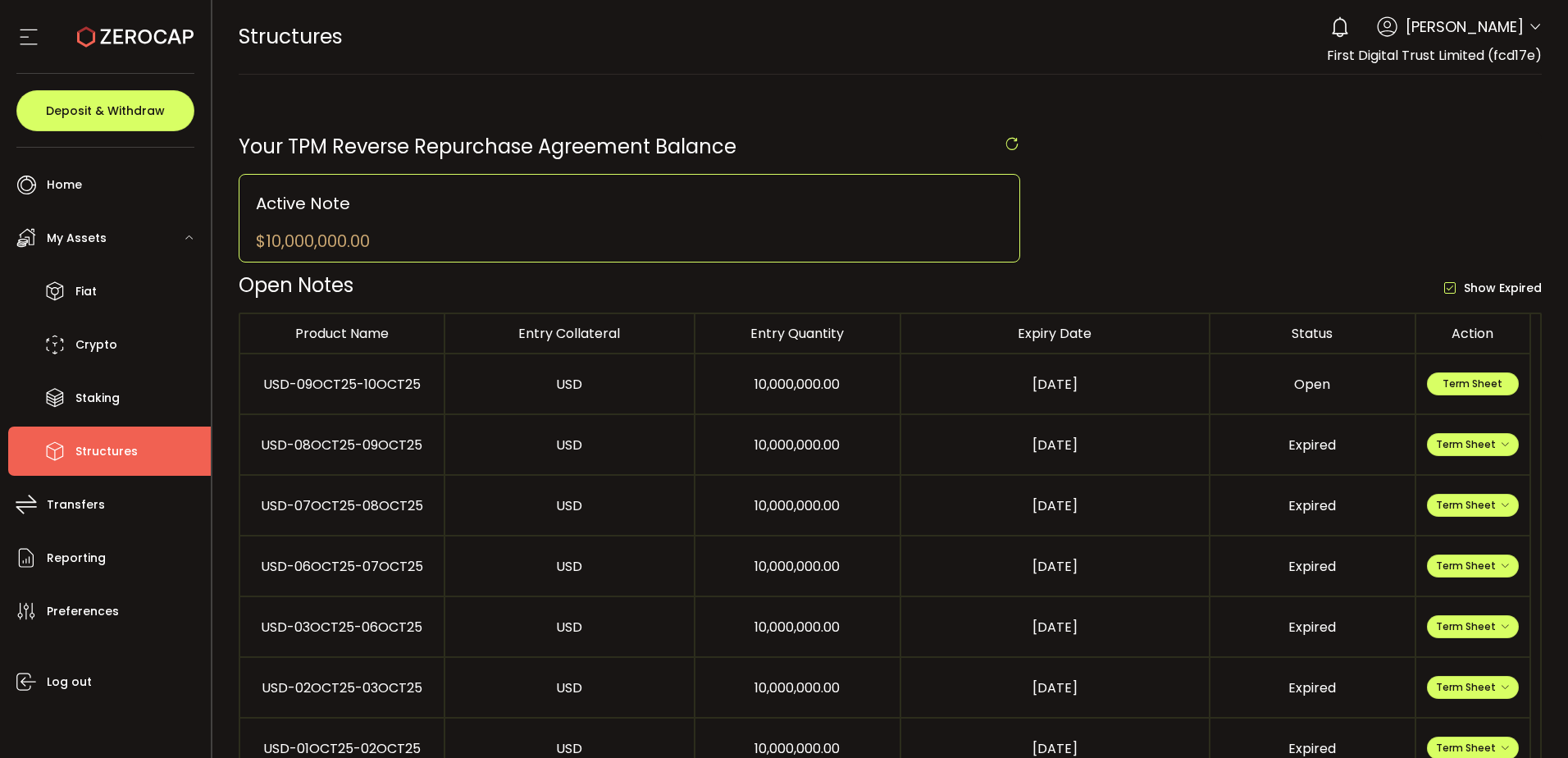
scroll to position [82, 0]
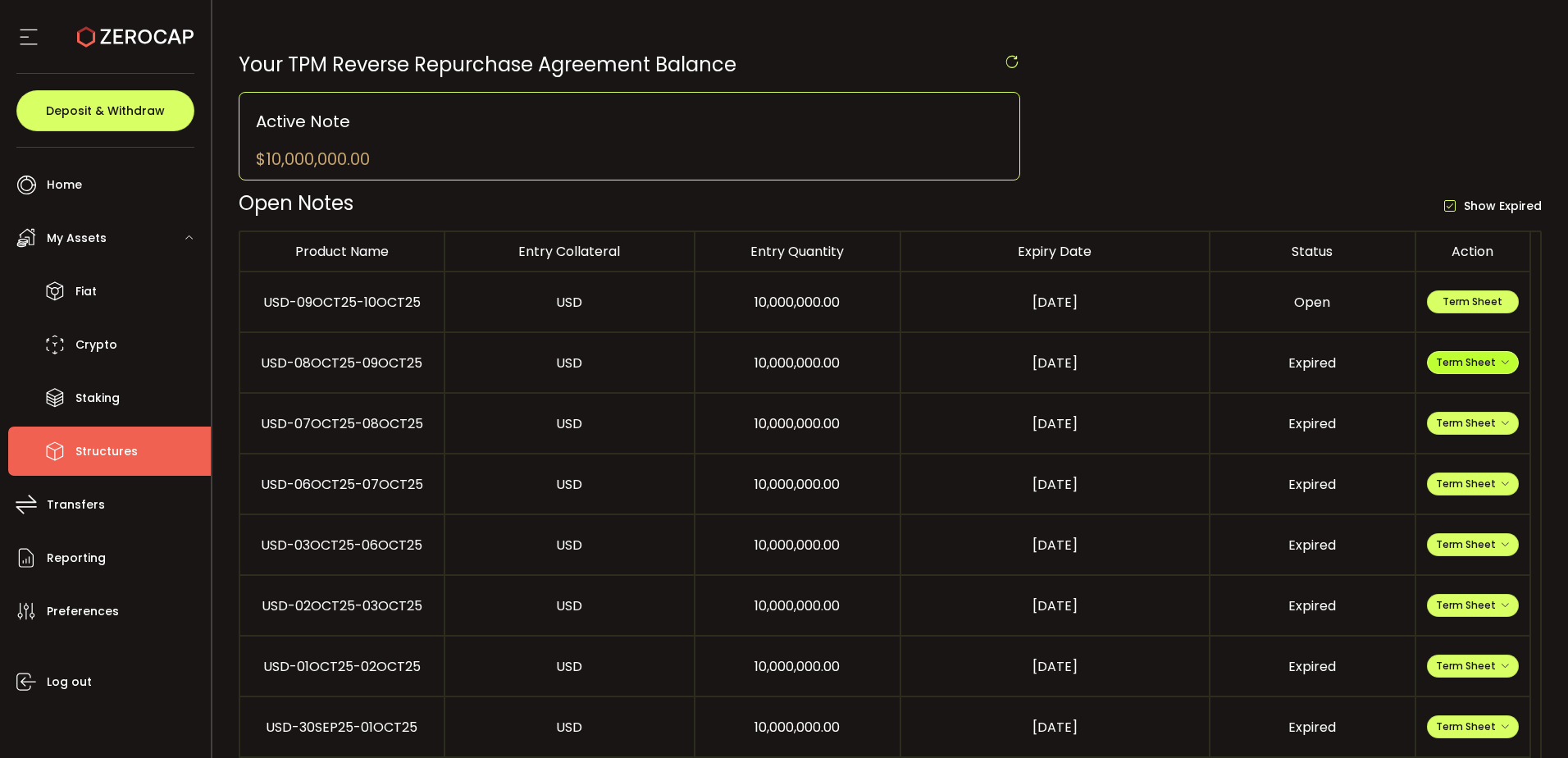
click at [1454, 362] on span "Term Sheet" at bounding box center [1472, 362] width 74 height 14
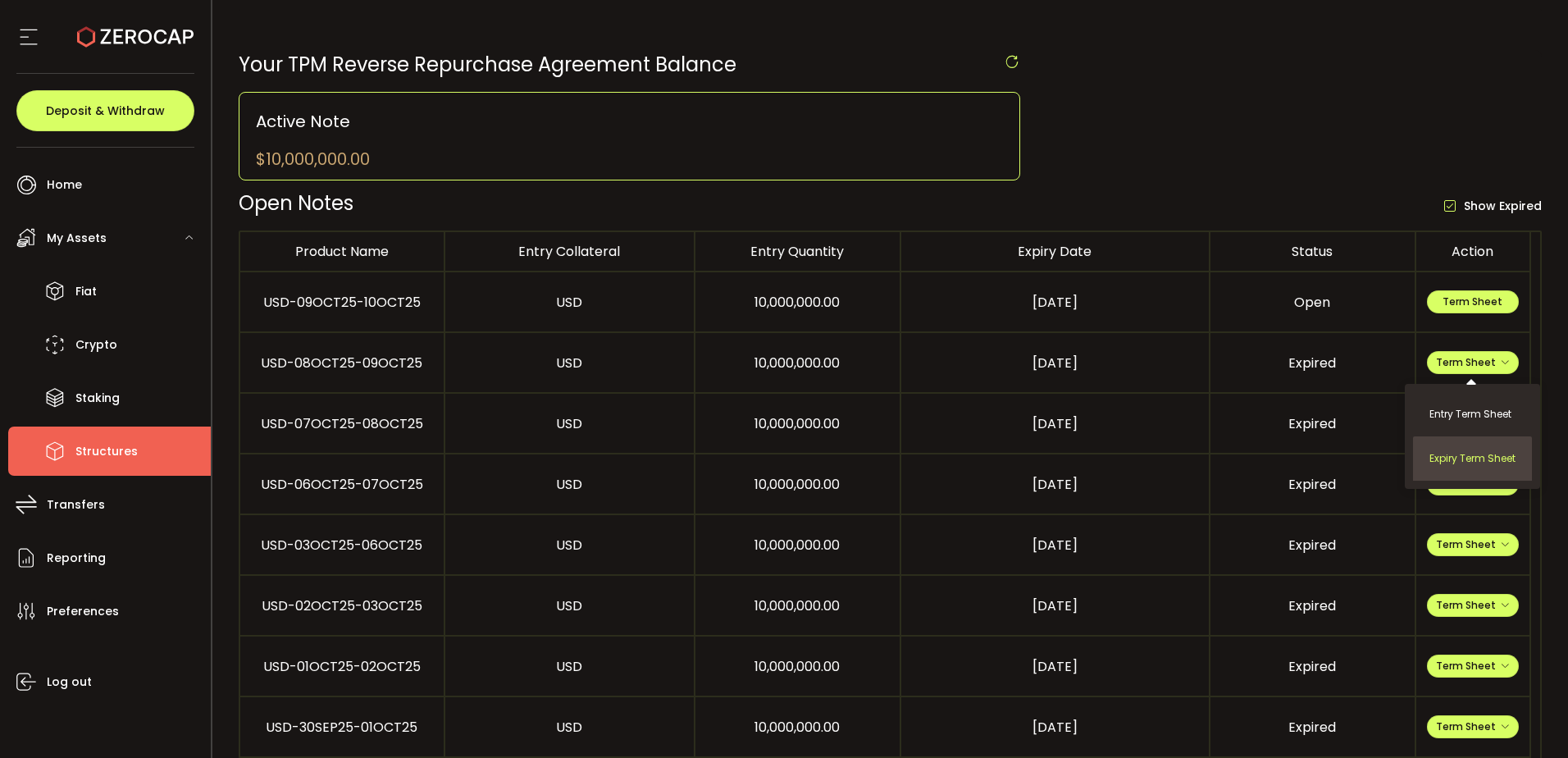
click at [1474, 450] on li "Expiry Term Sheet" at bounding box center [1472, 458] width 119 height 44
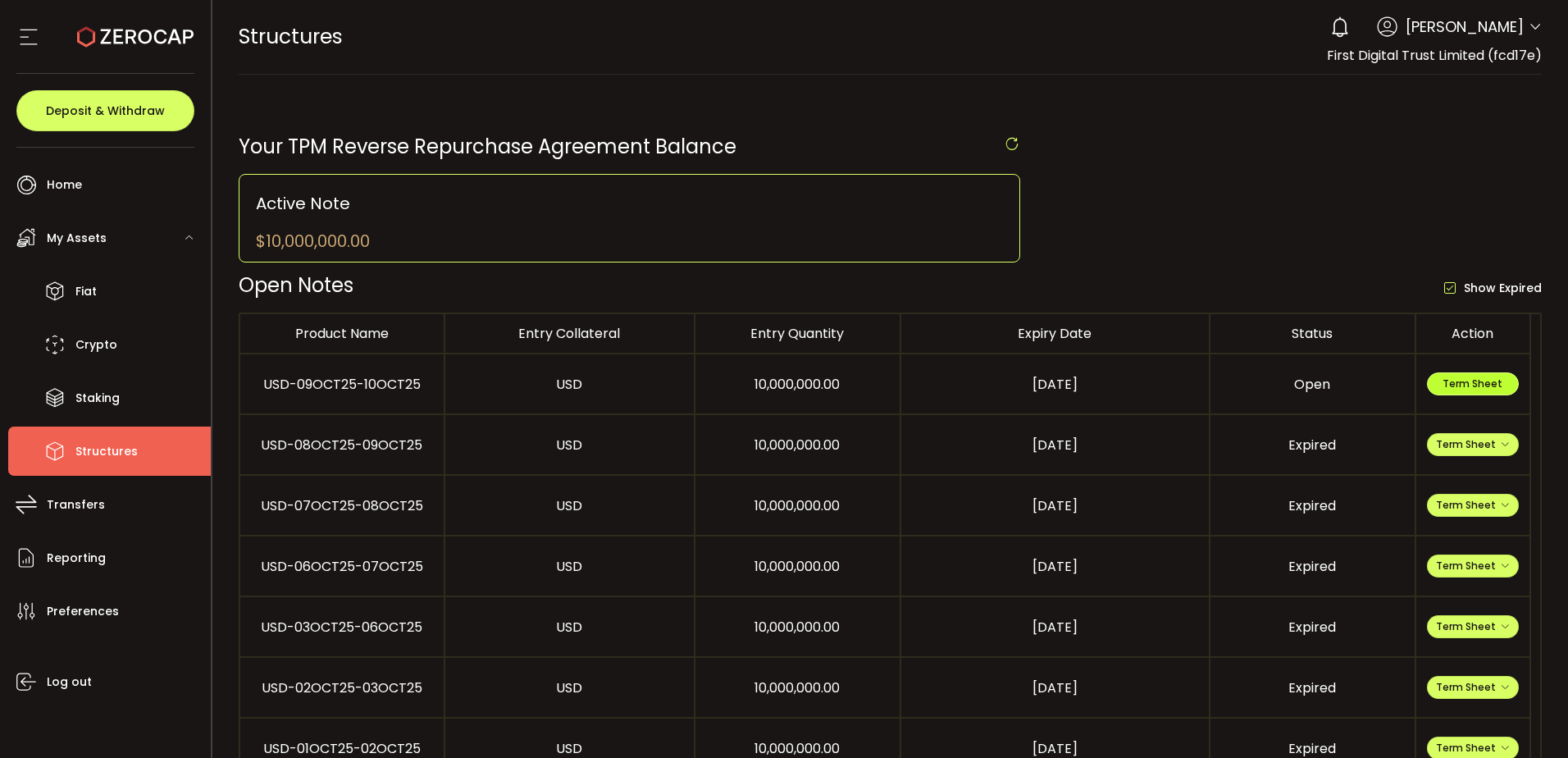
click at [1430, 388] on button "Term Sheet" at bounding box center [1473, 384] width 92 height 23
click at [1470, 385] on span "Term Sheet" at bounding box center [1472, 383] width 60 height 14
click at [131, 560] on li "Reporting" at bounding box center [109, 557] width 203 height 49
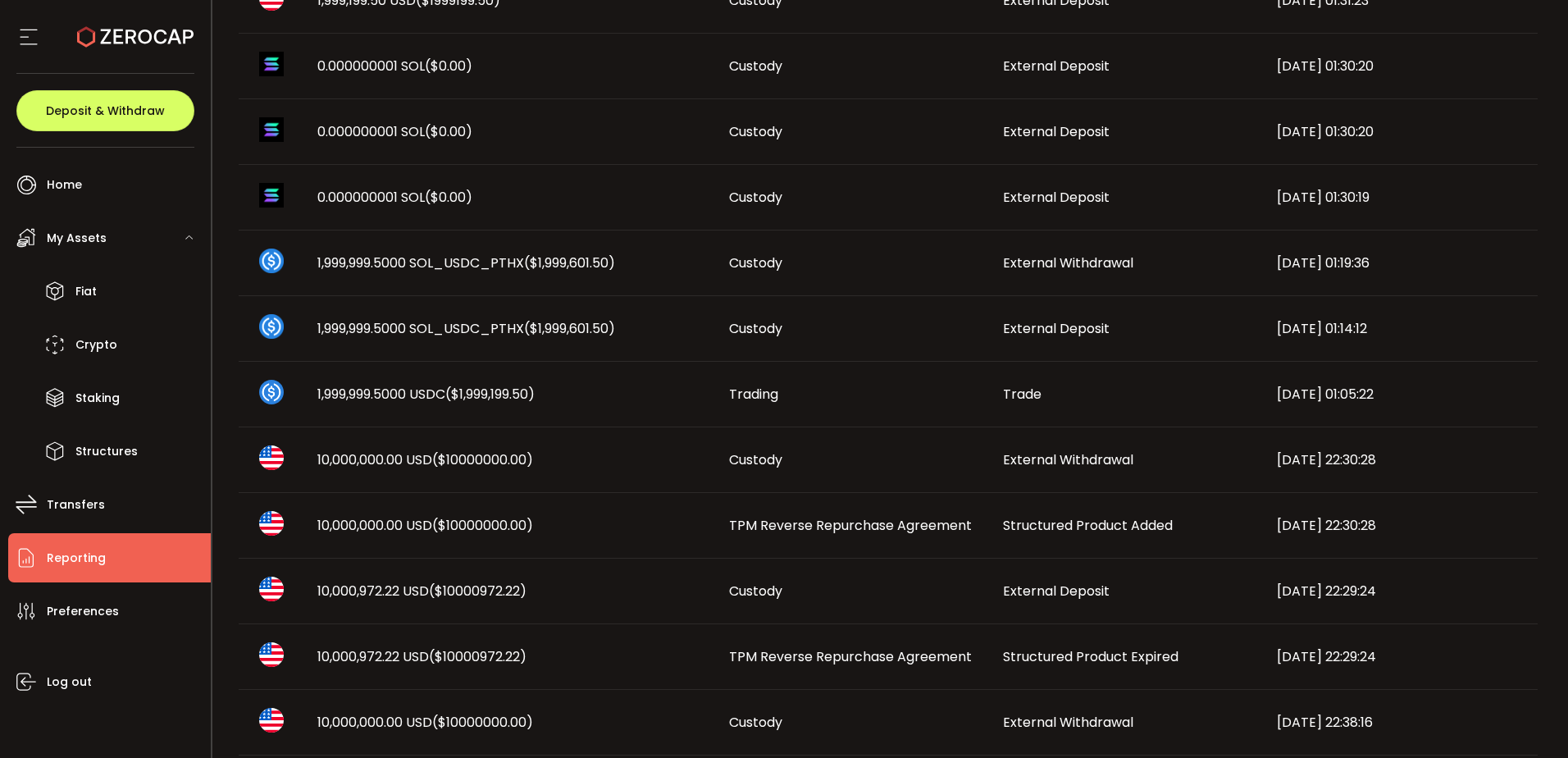
scroll to position [328, 0]
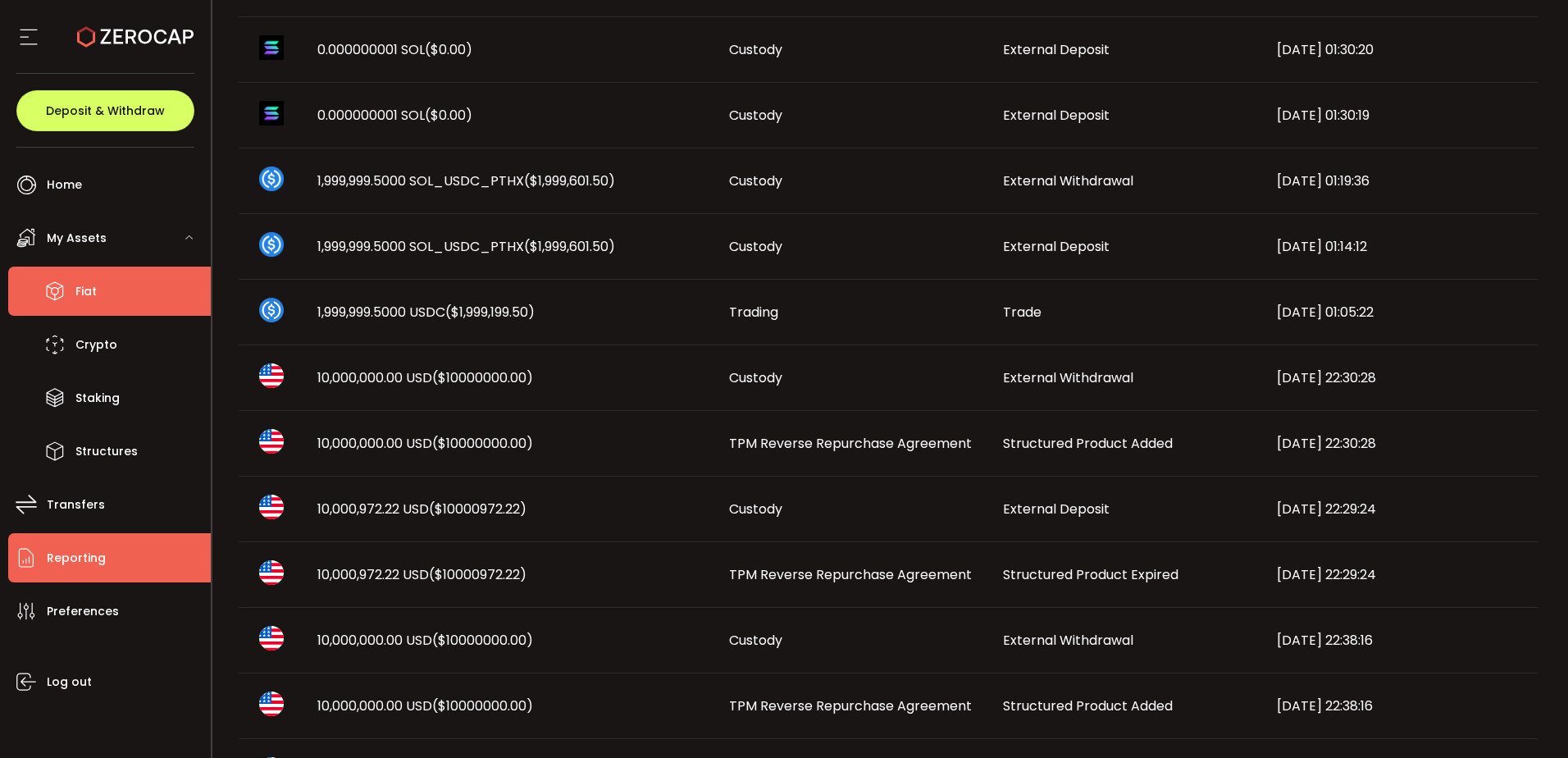
click at [107, 288] on li "Fiat" at bounding box center [109, 291] width 203 height 49
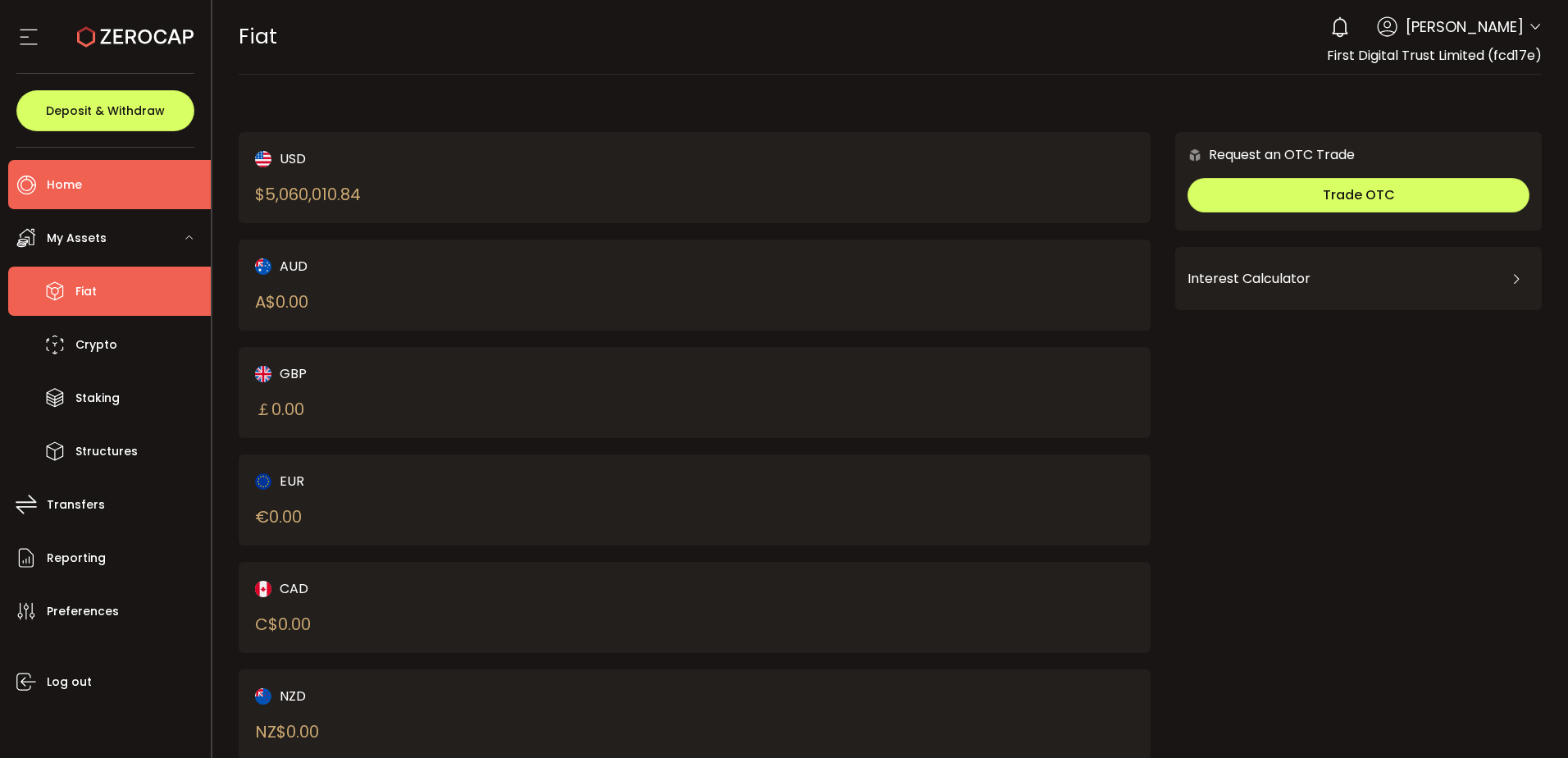
click at [66, 173] on span "Home" at bounding box center [64, 185] width 36 height 23
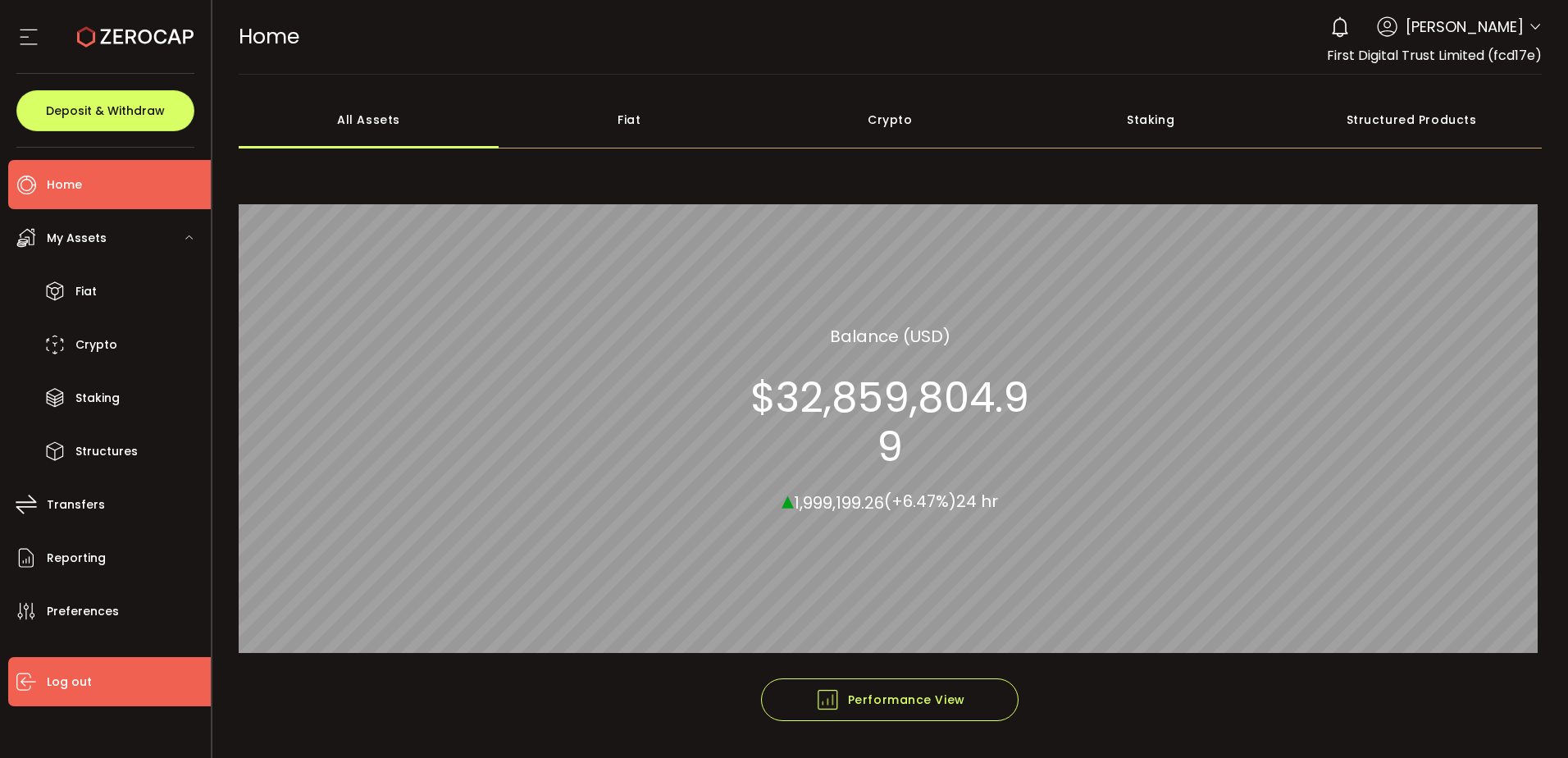
click at [106, 685] on li "Log out" at bounding box center [109, 681] width 203 height 49
